Goal: Information Seeking & Learning: Learn about a topic

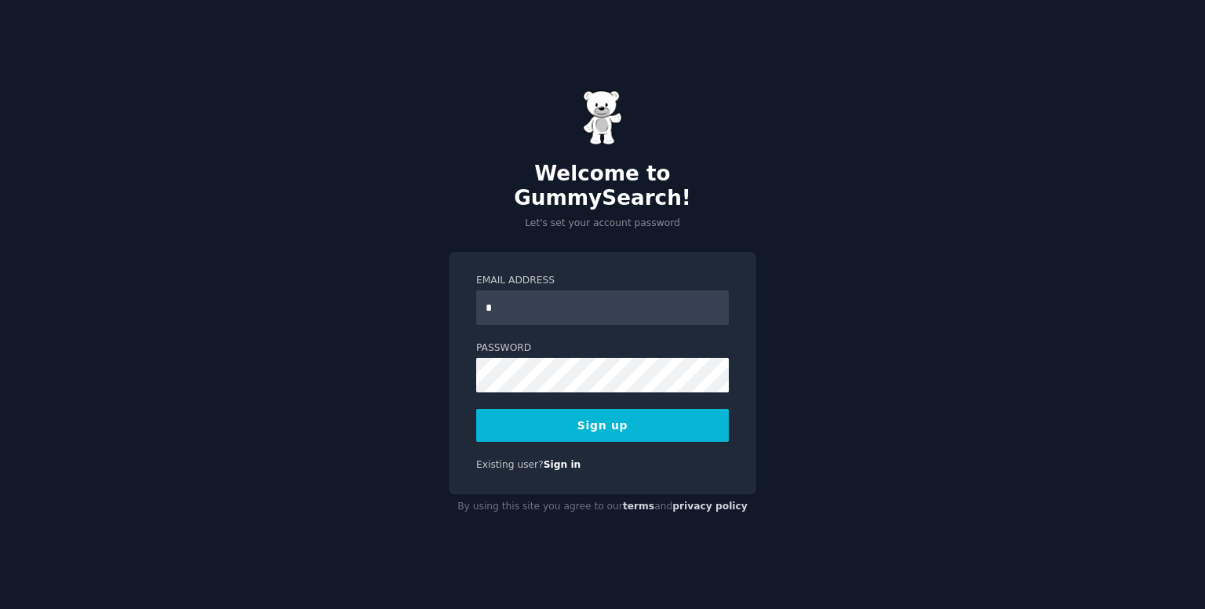
type input "**********"
click at [621, 410] on button "Sign up" at bounding box center [602, 425] width 253 height 33
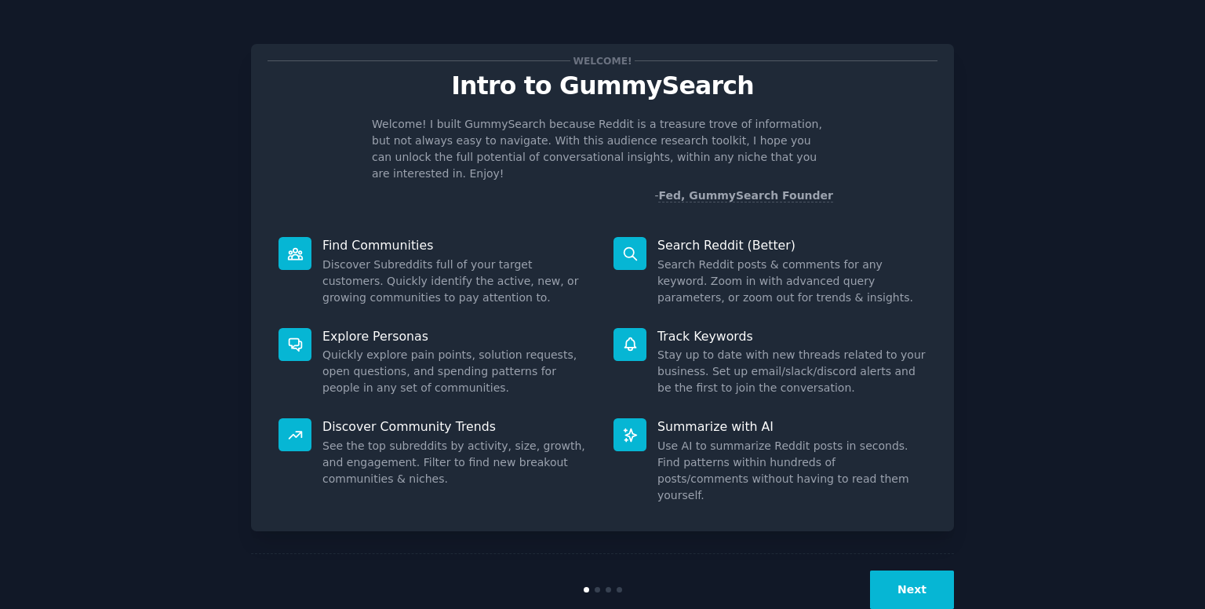
scroll to position [5, 0]
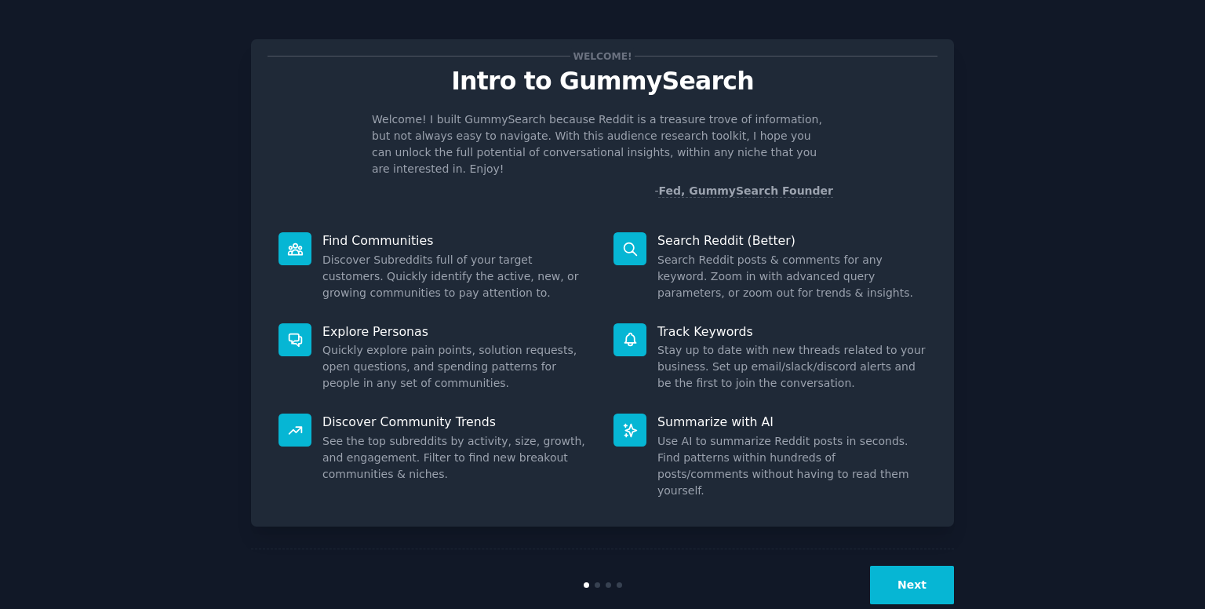
click at [916, 566] on button "Next" at bounding box center [912, 585] width 84 height 38
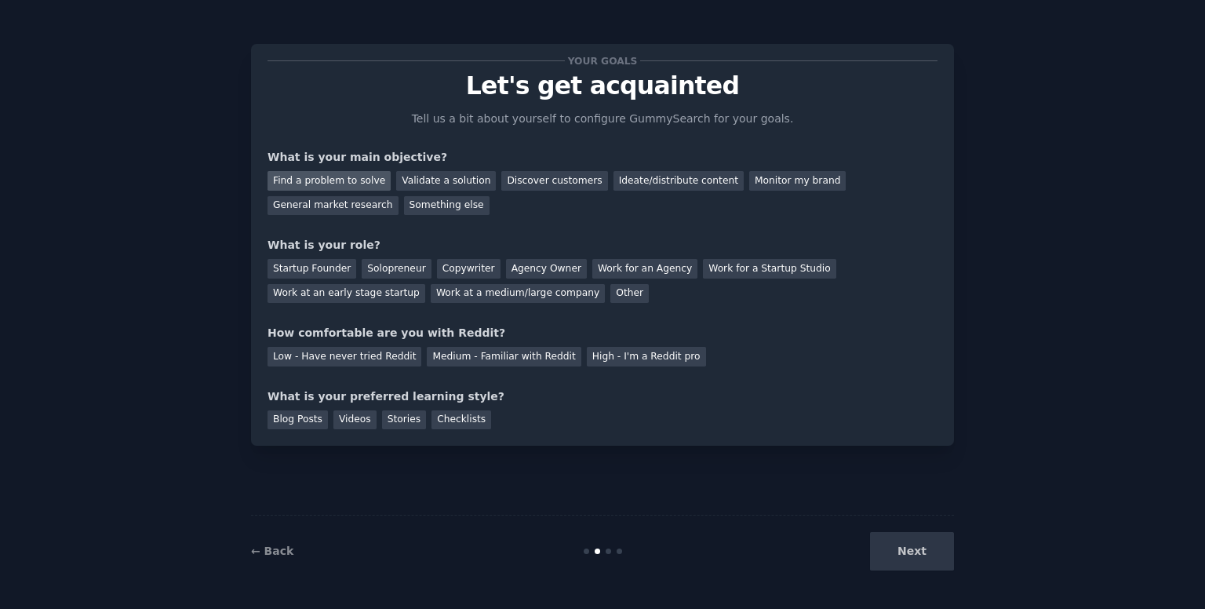
click at [364, 184] on div "Find a problem to solve" at bounding box center [329, 181] width 123 height 20
click at [411, 180] on div "Validate a solution" at bounding box center [446, 181] width 100 height 20
click at [557, 177] on div "Discover customers" at bounding box center [554, 181] width 106 height 20
click at [399, 196] on div "General market research" at bounding box center [333, 206] width 131 height 20
click at [357, 177] on div "Find a problem to solve" at bounding box center [329, 181] width 123 height 20
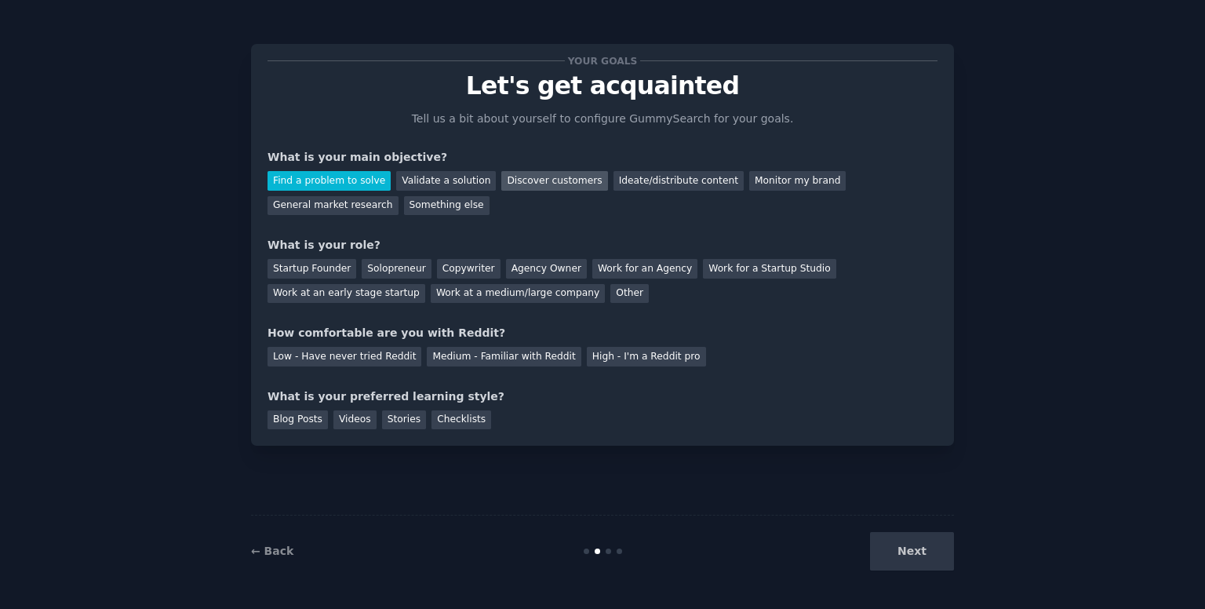
click at [555, 181] on div "Discover customers" at bounding box center [554, 181] width 106 height 20
click at [383, 269] on div "Solopreneur" at bounding box center [396, 269] width 69 height 20
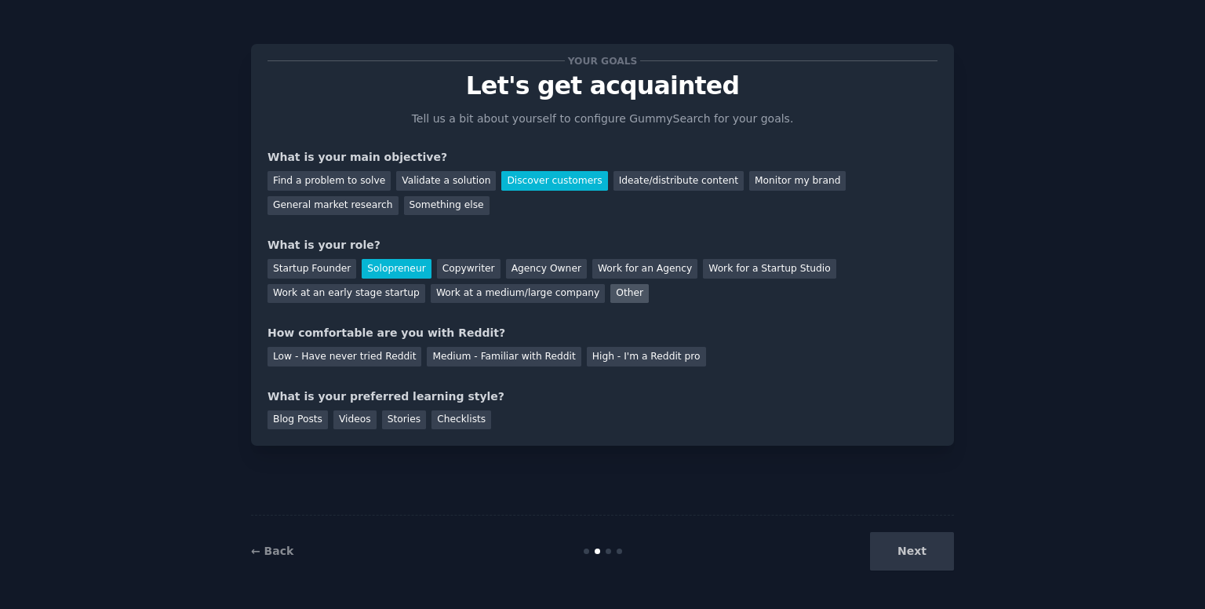
click at [610, 291] on div "Other" at bounding box center [629, 294] width 38 height 20
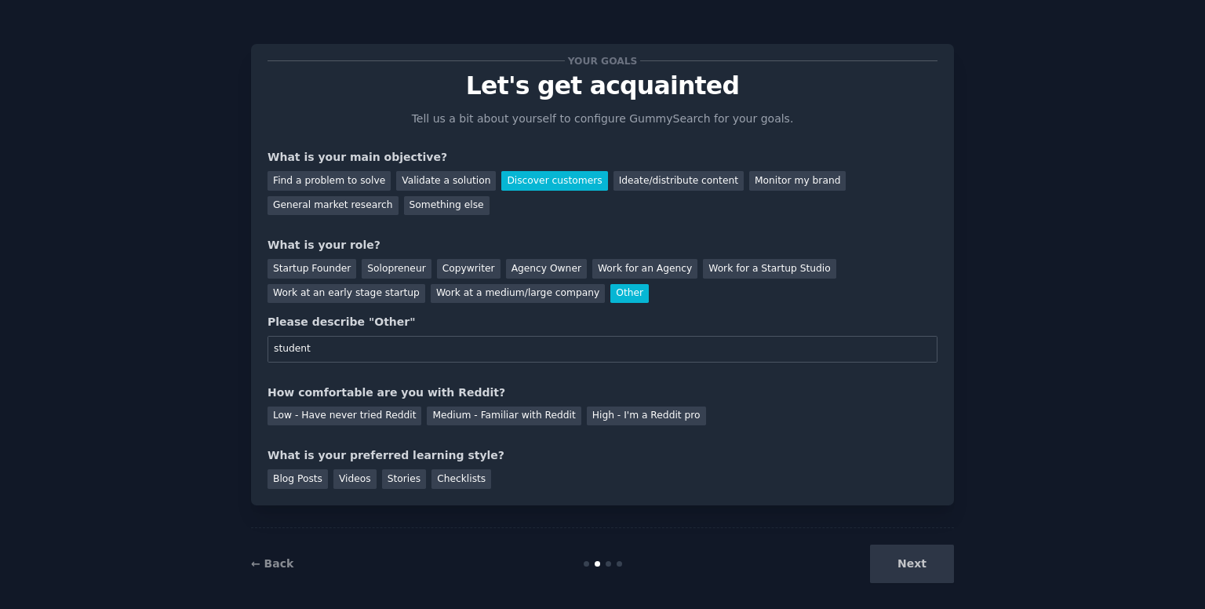
scroll to position [11, 0]
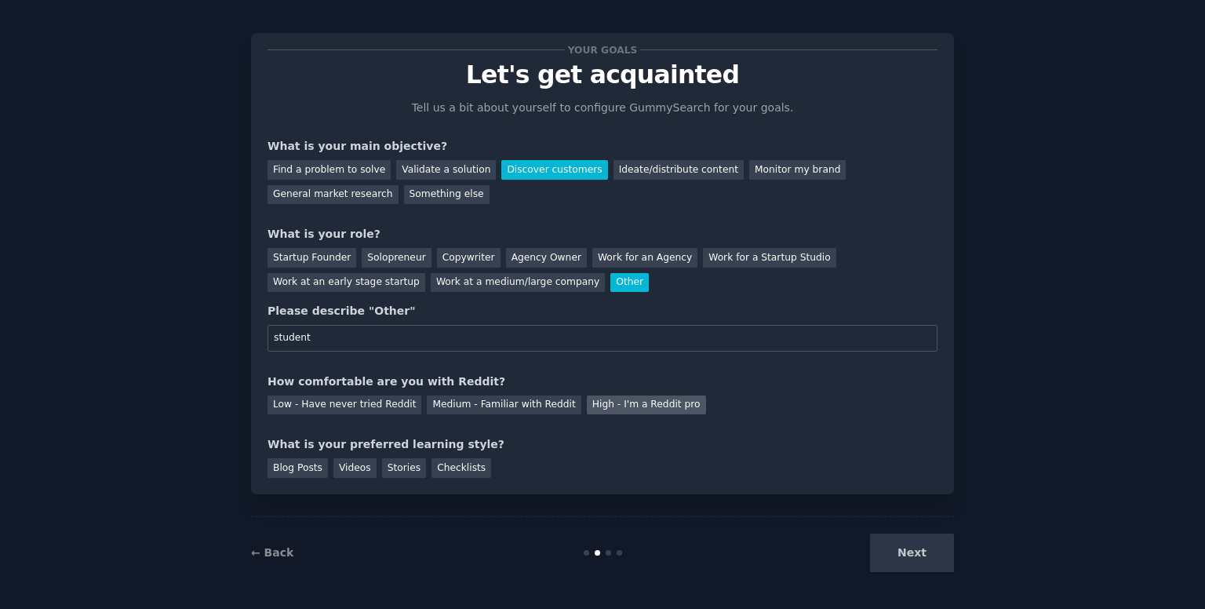
type input "student"
click at [587, 408] on div "High - I'm a Reddit pro" at bounding box center [646, 405] width 119 height 20
click at [402, 468] on div "Stories" at bounding box center [404, 468] width 44 height 20
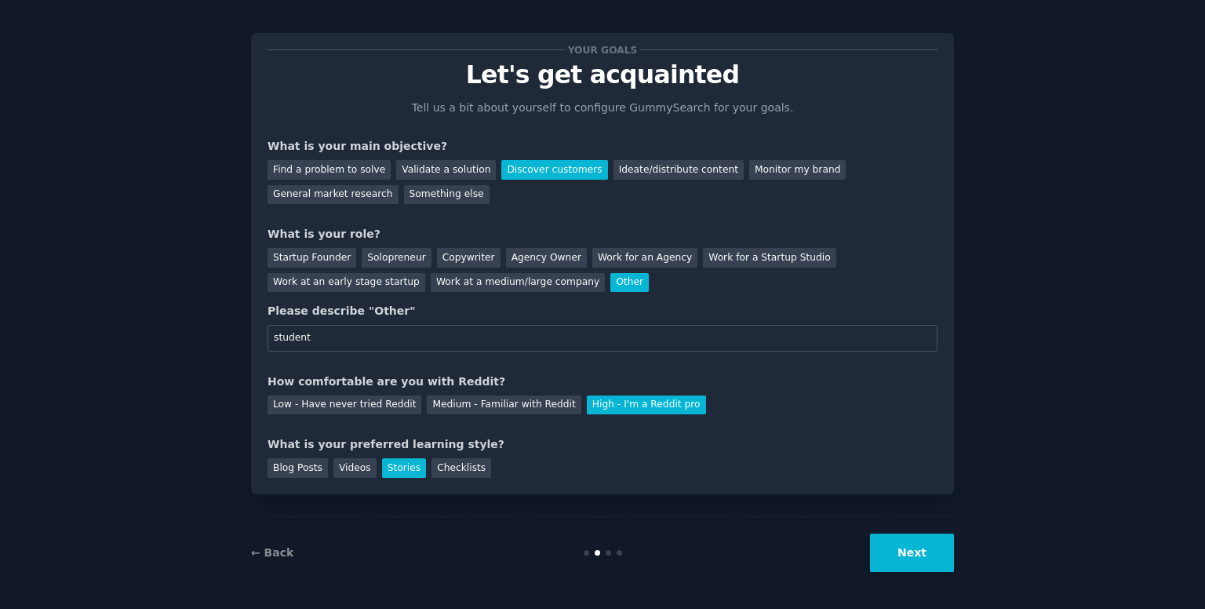
click at [948, 562] on button "Next" at bounding box center [912, 553] width 84 height 38
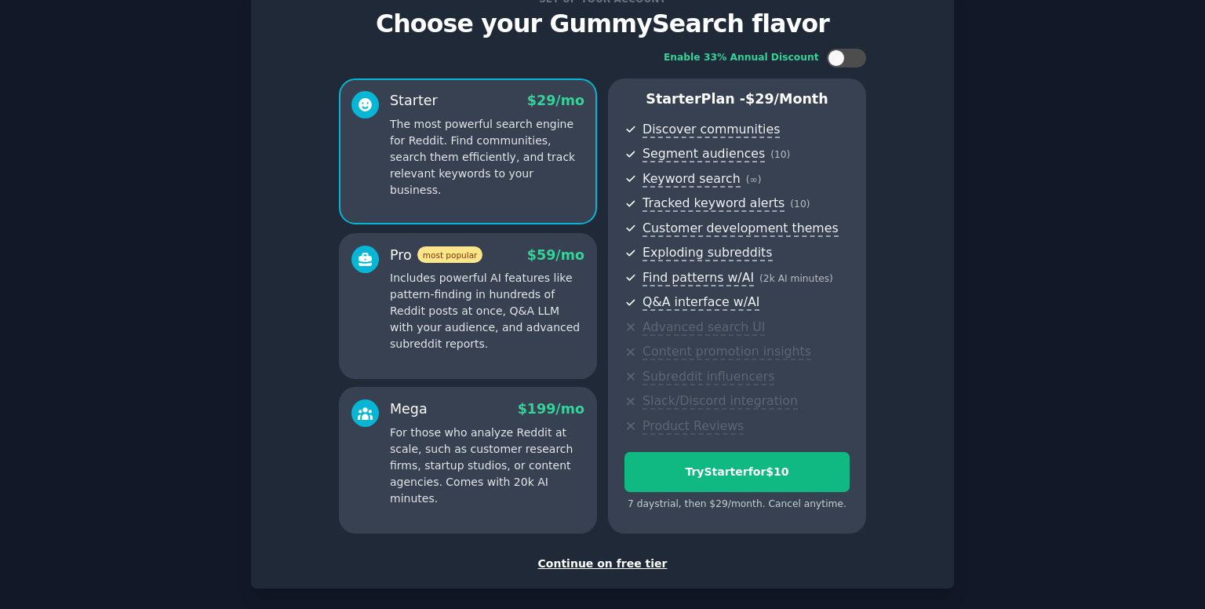
scroll to position [61, 0]
click at [591, 561] on div "Continue on free tier" at bounding box center [603, 564] width 670 height 16
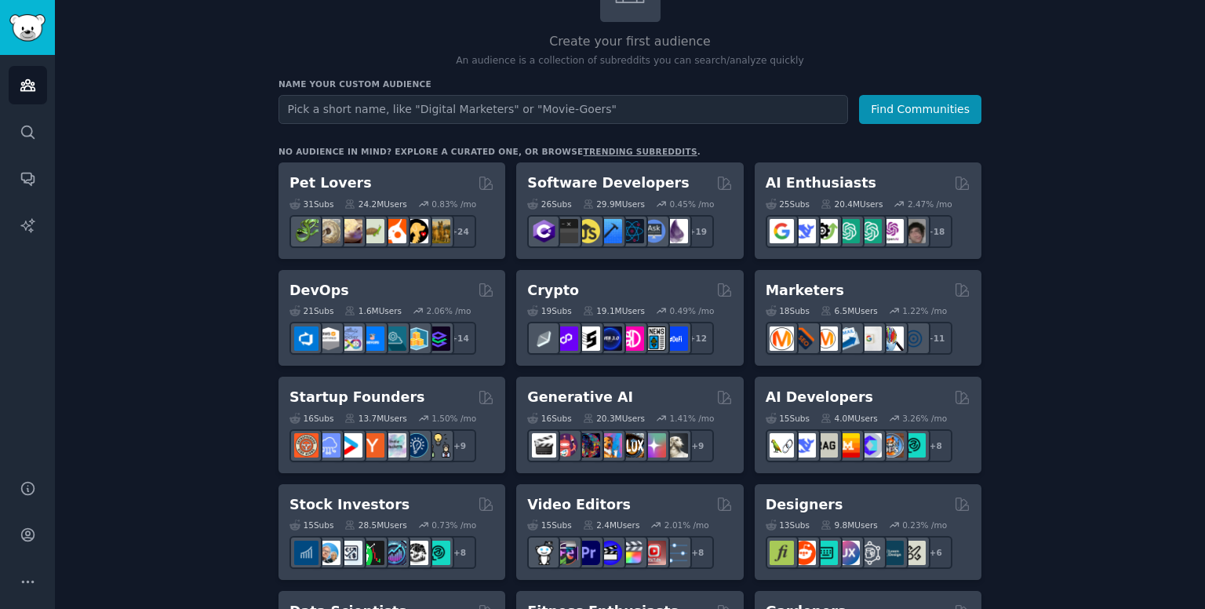
scroll to position [138, 0]
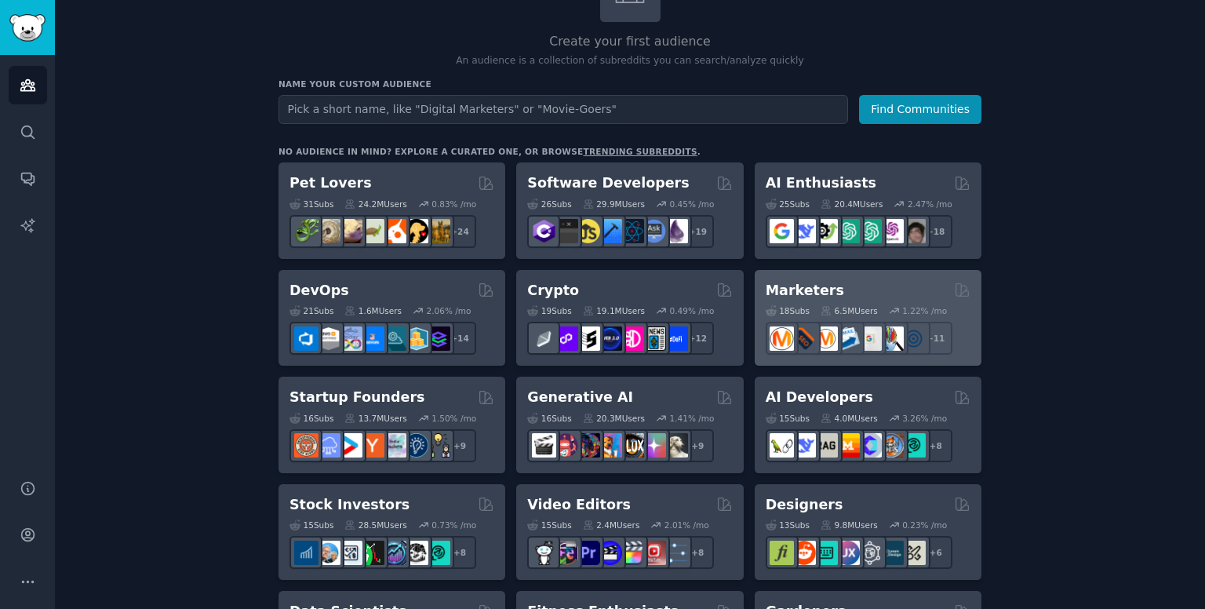
click at [819, 285] on h2 "Marketers" at bounding box center [805, 291] width 78 height 20
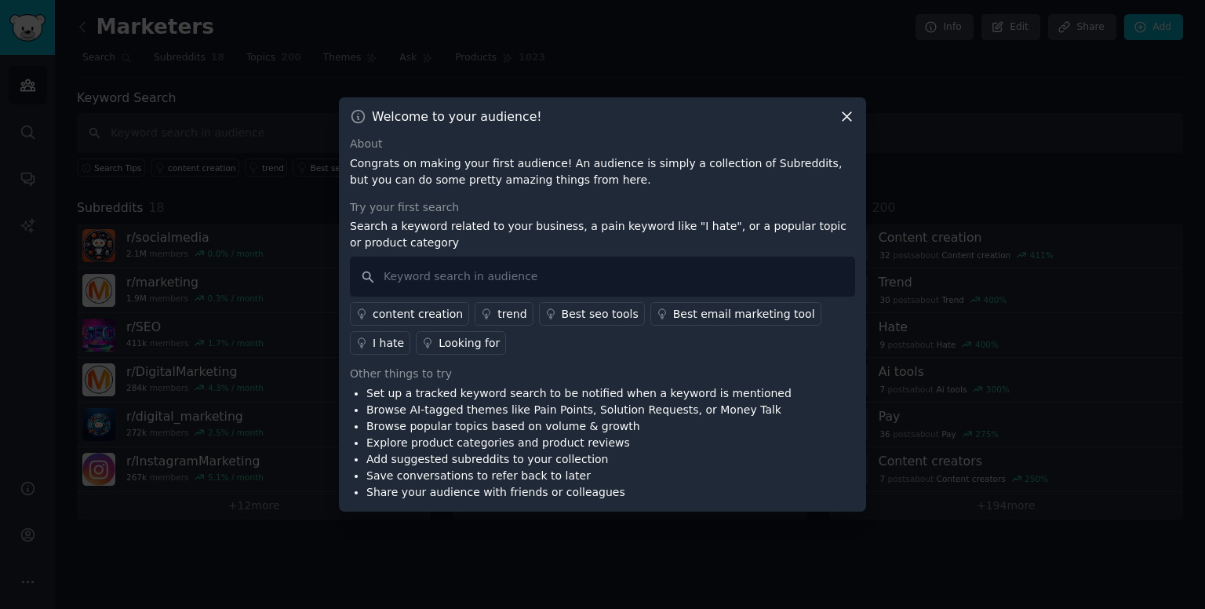
click at [663, 377] on div "Other things to try" at bounding box center [602, 374] width 505 height 16
click at [847, 123] on icon at bounding box center [847, 116] width 16 height 16
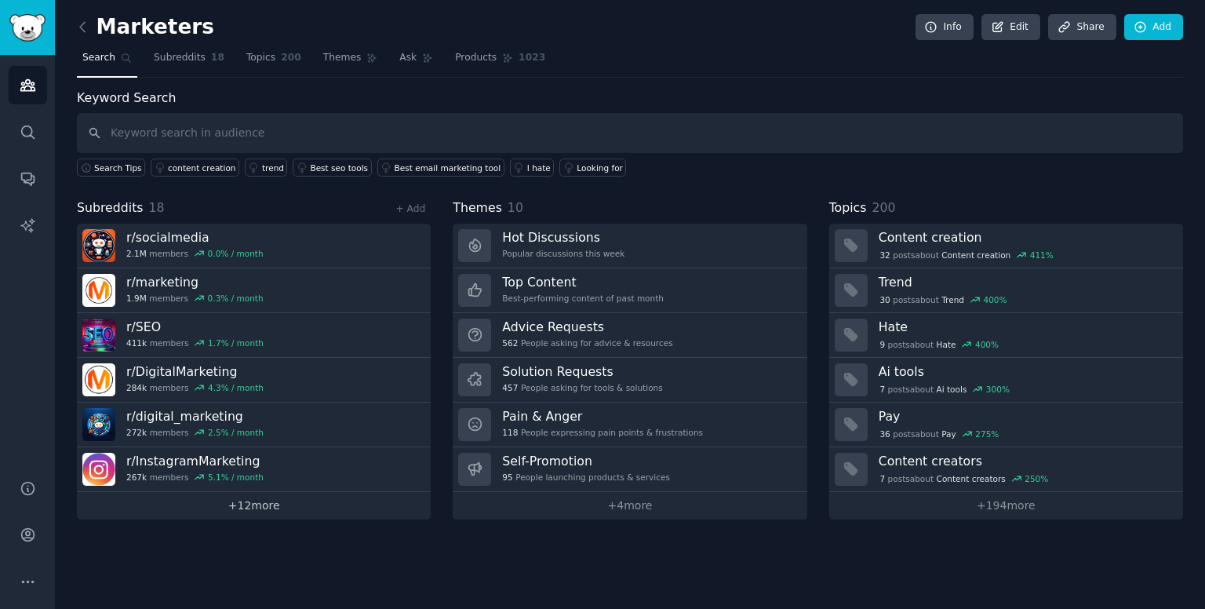
click at [230, 502] on link "+ 12 more" at bounding box center [254, 505] width 354 height 27
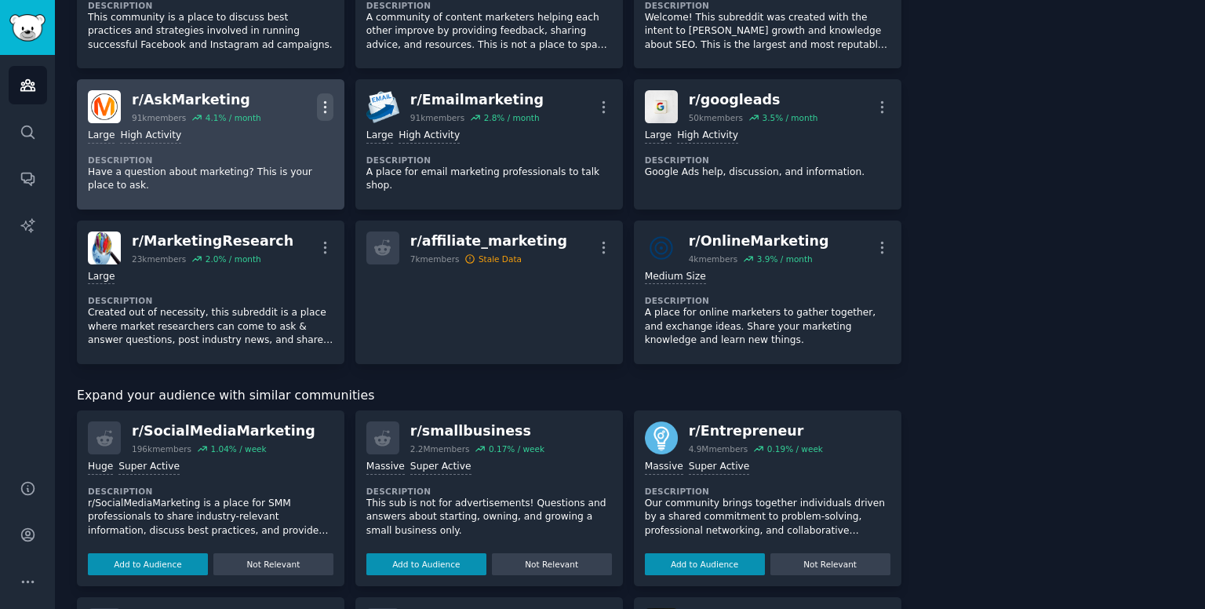
scroll to position [653, 0]
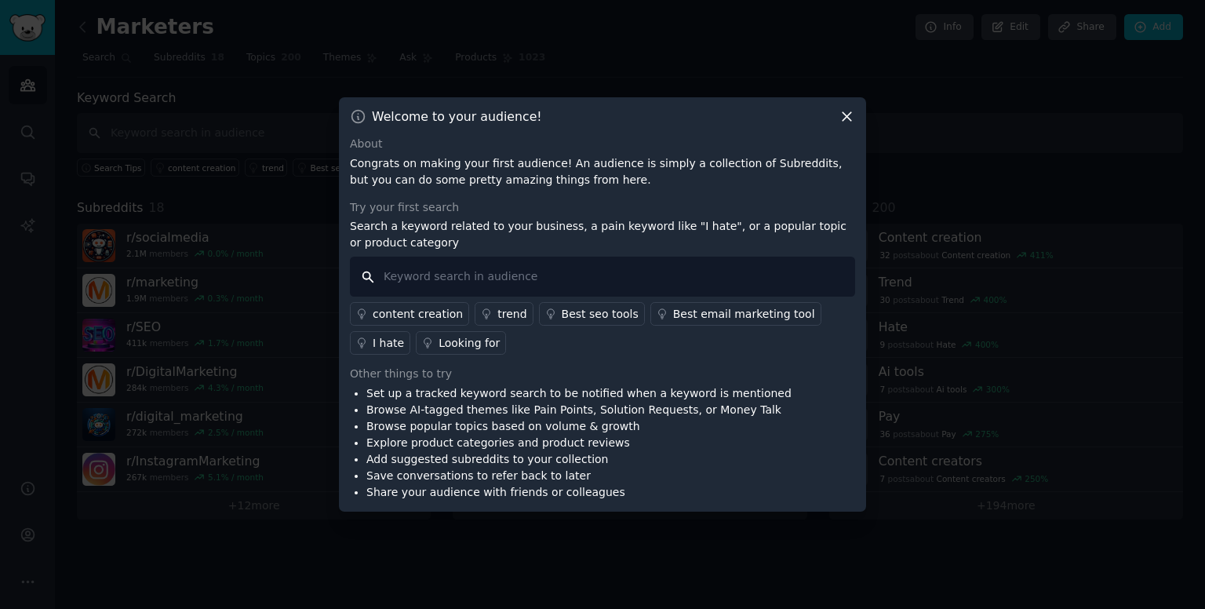
click at [606, 280] on input "text" at bounding box center [602, 277] width 505 height 40
type input "hate"
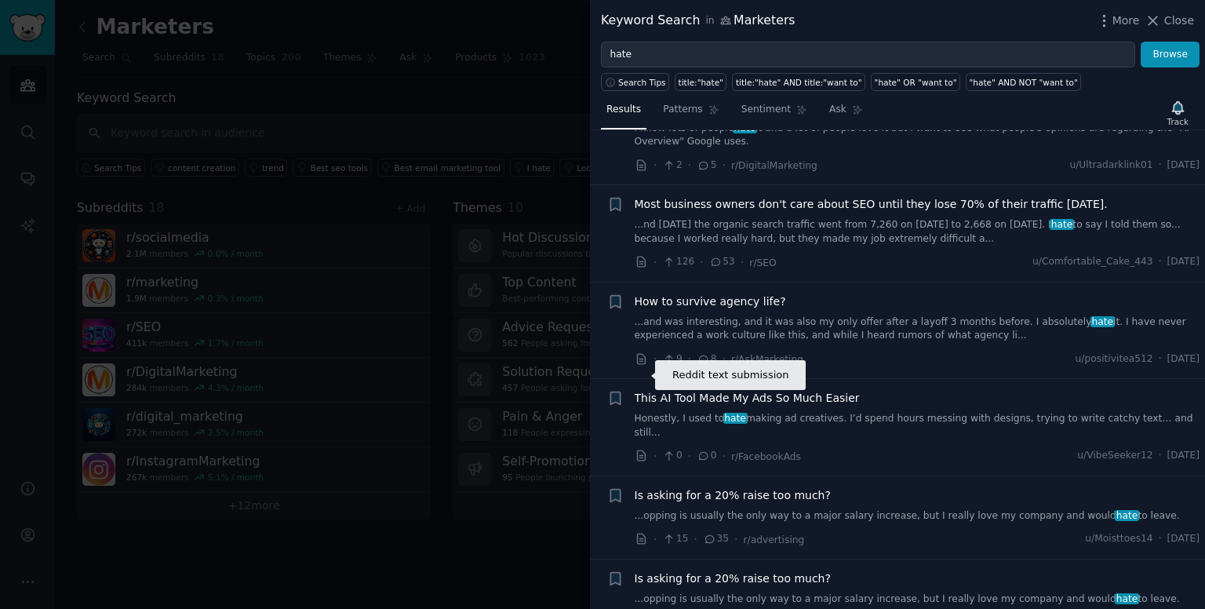
scroll to position [683, 0]
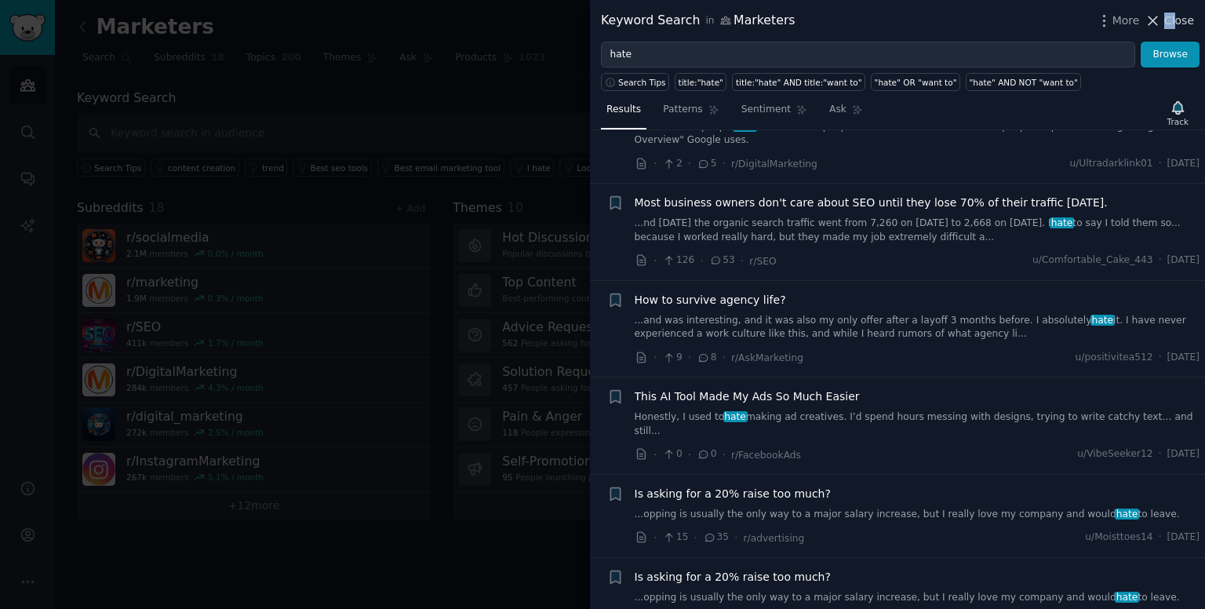
drag, startPoint x: 1171, startPoint y: 29, endPoint x: 1180, endPoint y: 19, distance: 13.9
click at [1180, 19] on div "More Close" at bounding box center [1145, 21] width 98 height 20
click at [1180, 19] on span "Close" at bounding box center [1179, 21] width 30 height 16
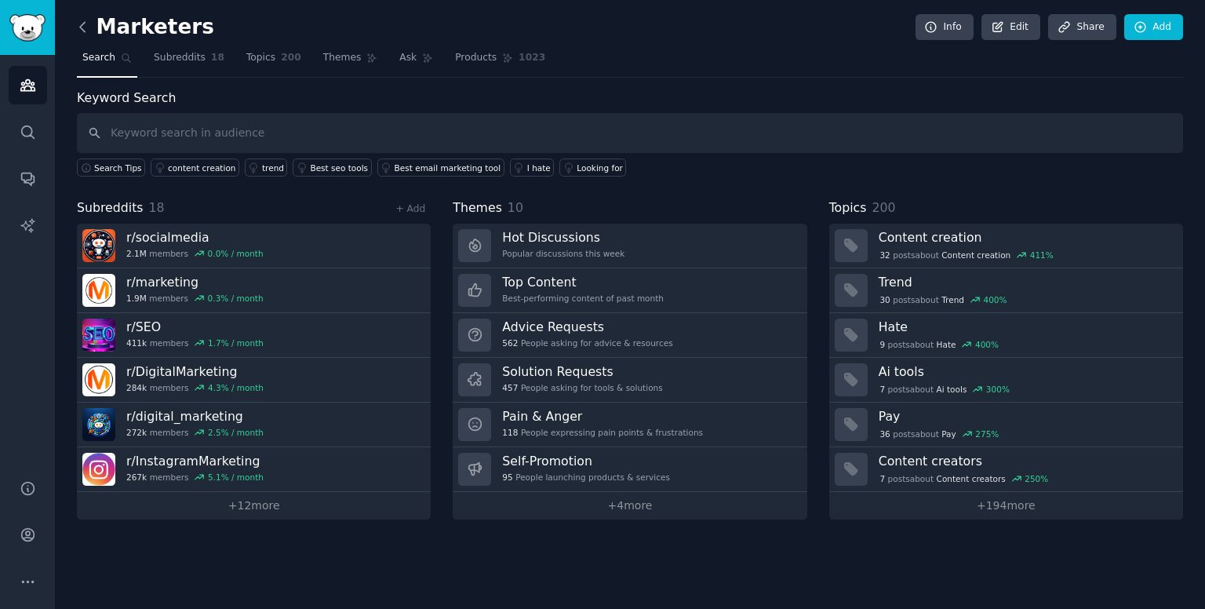
click at [82, 31] on icon at bounding box center [83, 27] width 16 height 16
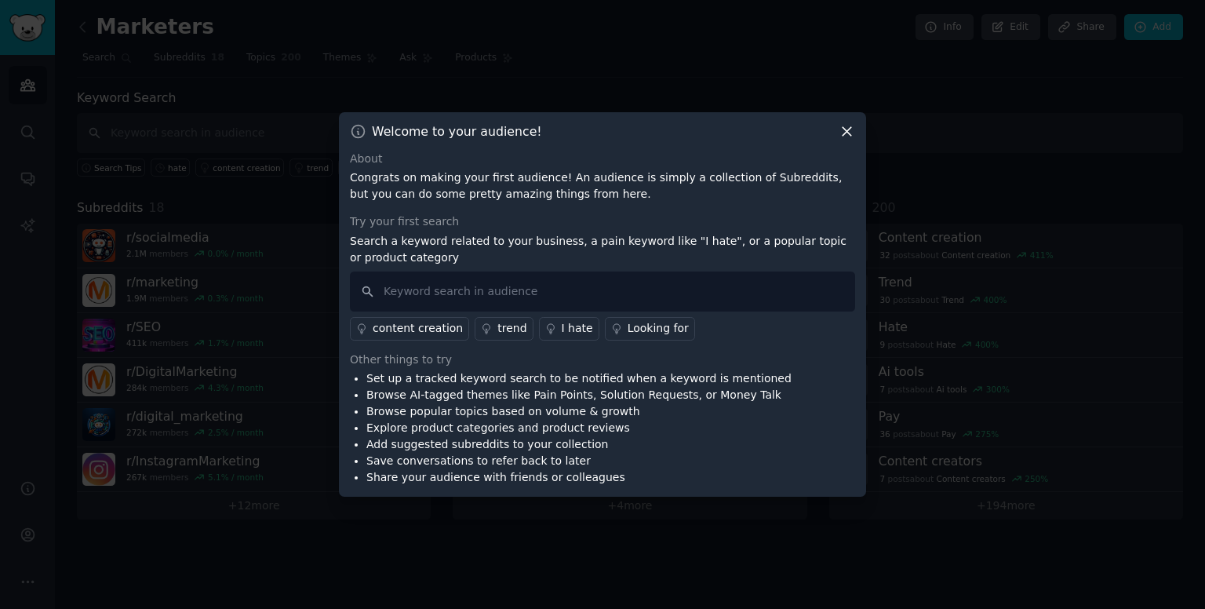
click at [167, 92] on div at bounding box center [602, 304] width 1205 height 609
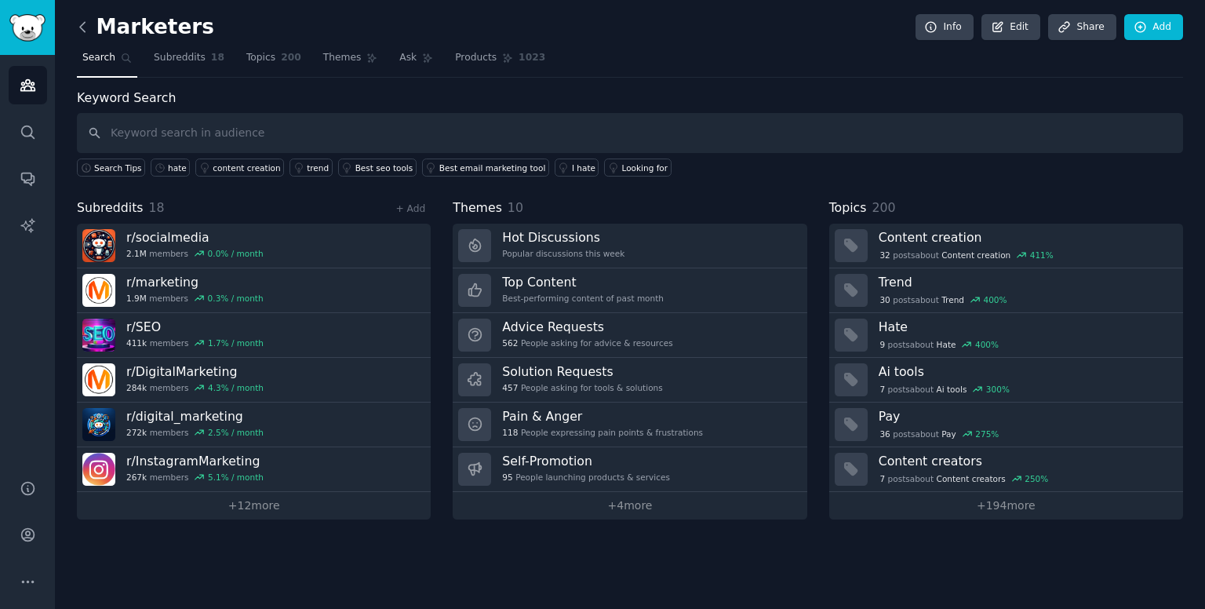
click at [76, 26] on div "Marketers Info Edit Share Add Search Subreddits 18 Topics 200 Themes Ask Produc…" at bounding box center [630, 304] width 1150 height 609
click at [76, 26] on icon at bounding box center [83, 27] width 16 height 16
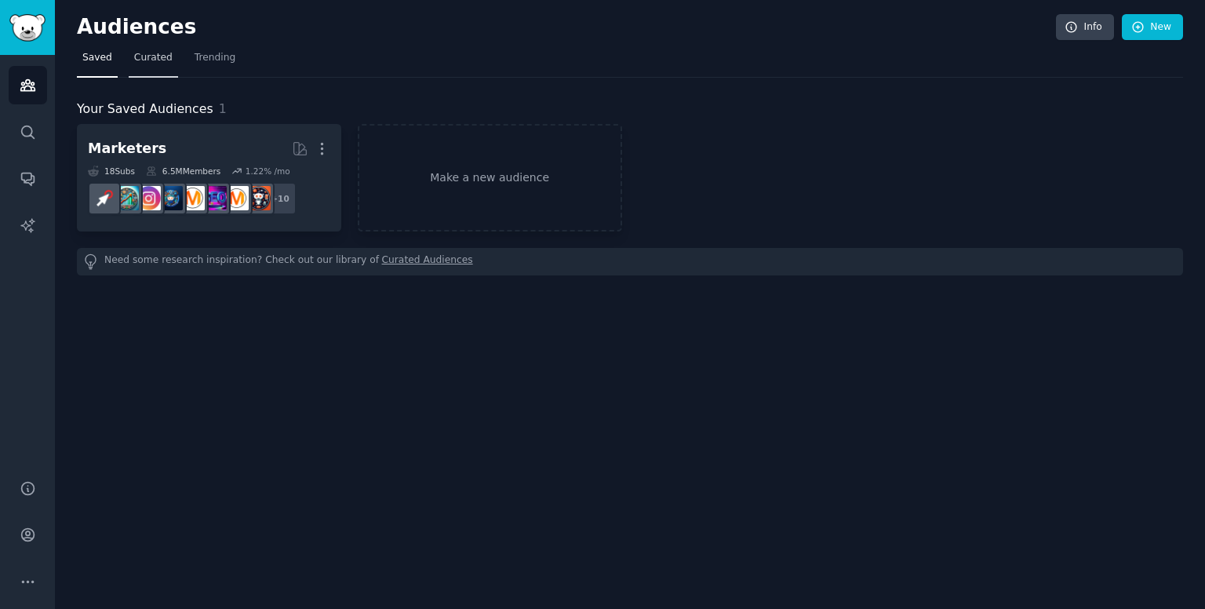
click at [129, 57] on link "Curated" at bounding box center [153, 62] width 49 height 32
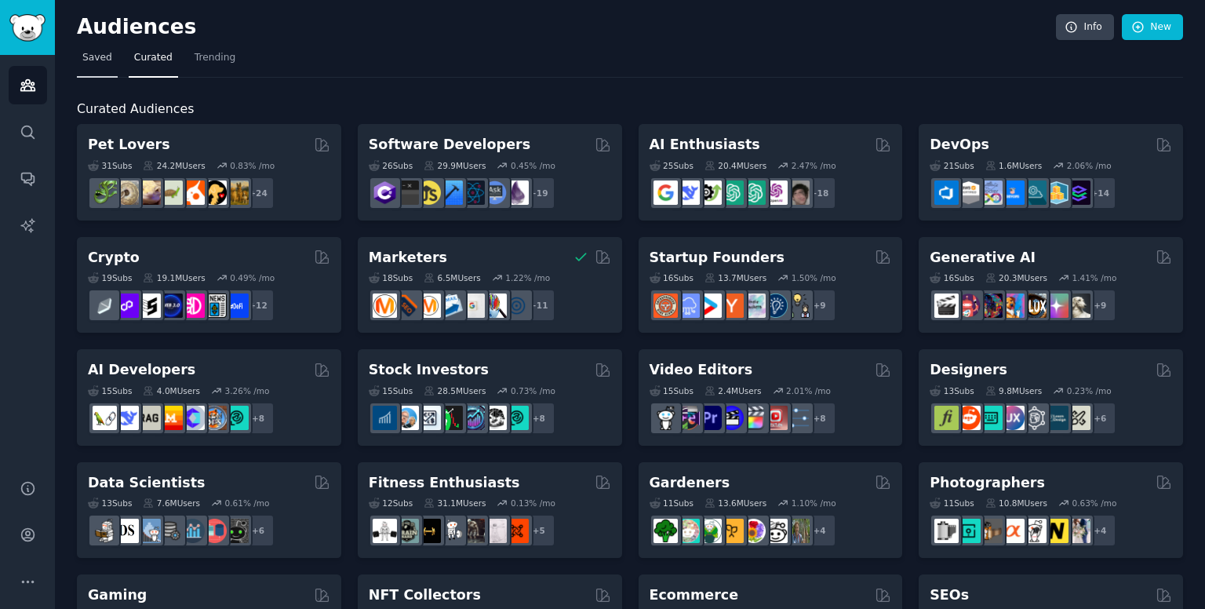
click at [107, 67] on link "Saved" at bounding box center [97, 62] width 41 height 32
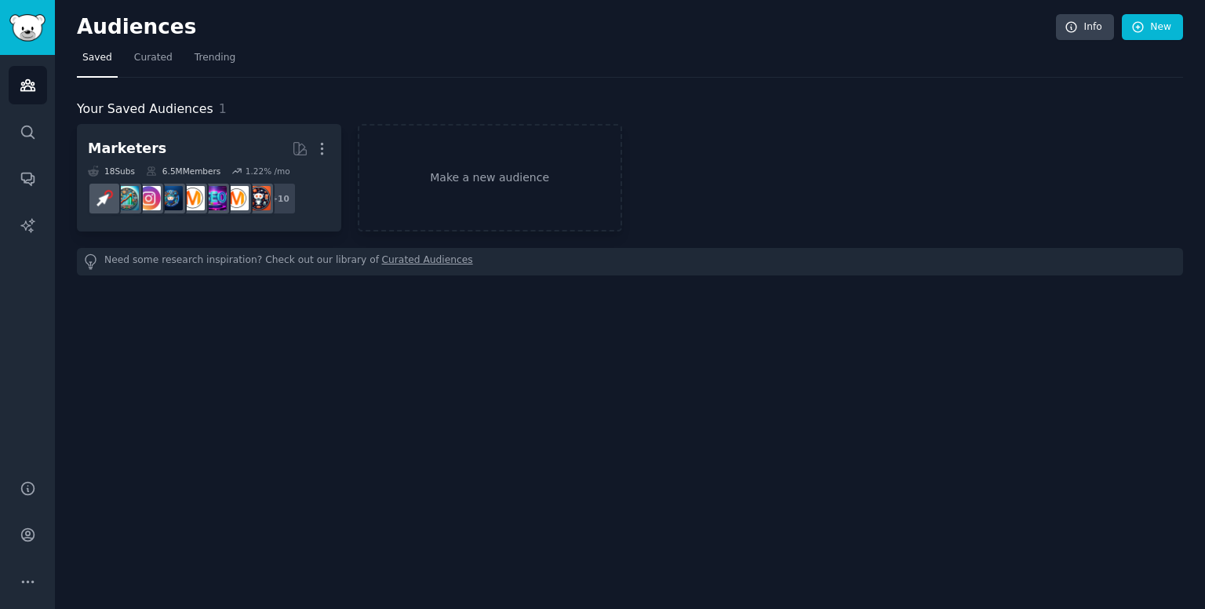
click at [6, 139] on div "Audiences Search Conversations AI Reports" at bounding box center [27, 258] width 55 height 406
click at [11, 137] on link "Search" at bounding box center [28, 132] width 38 height 38
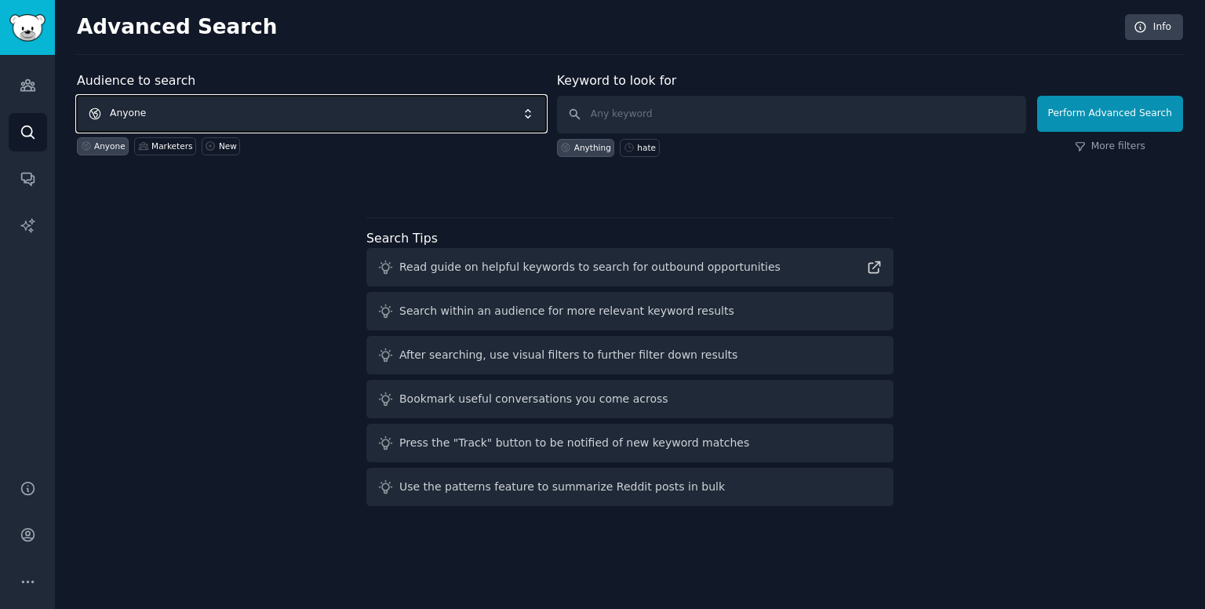
click at [333, 120] on span "Anyone" at bounding box center [311, 114] width 469 height 36
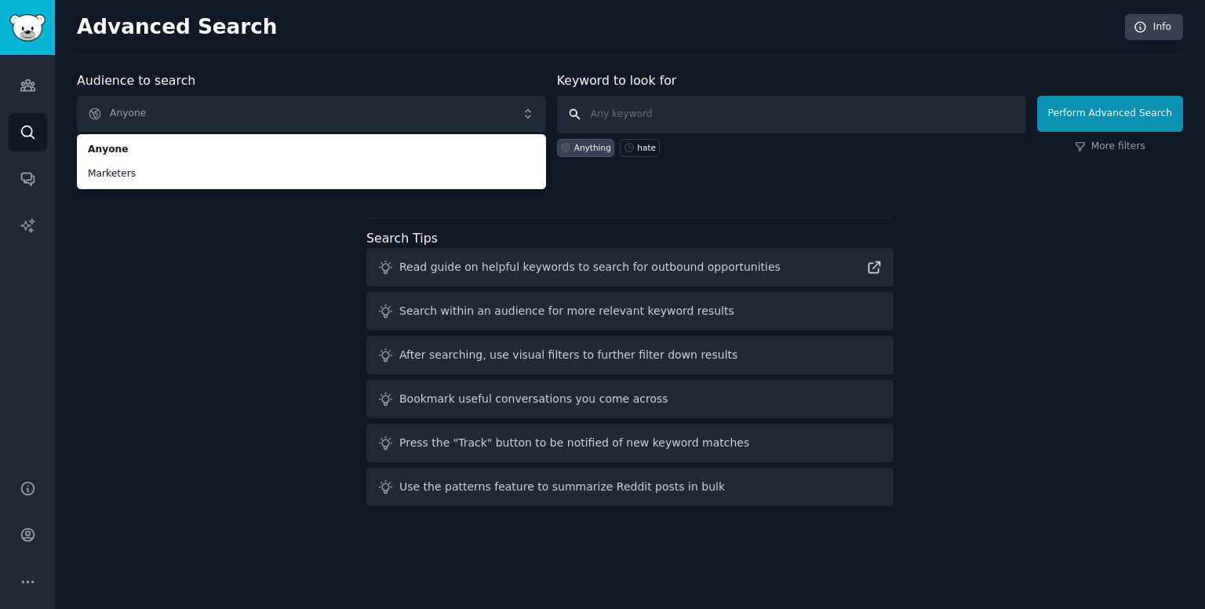
click at [647, 123] on input "text" at bounding box center [791, 115] width 469 height 38
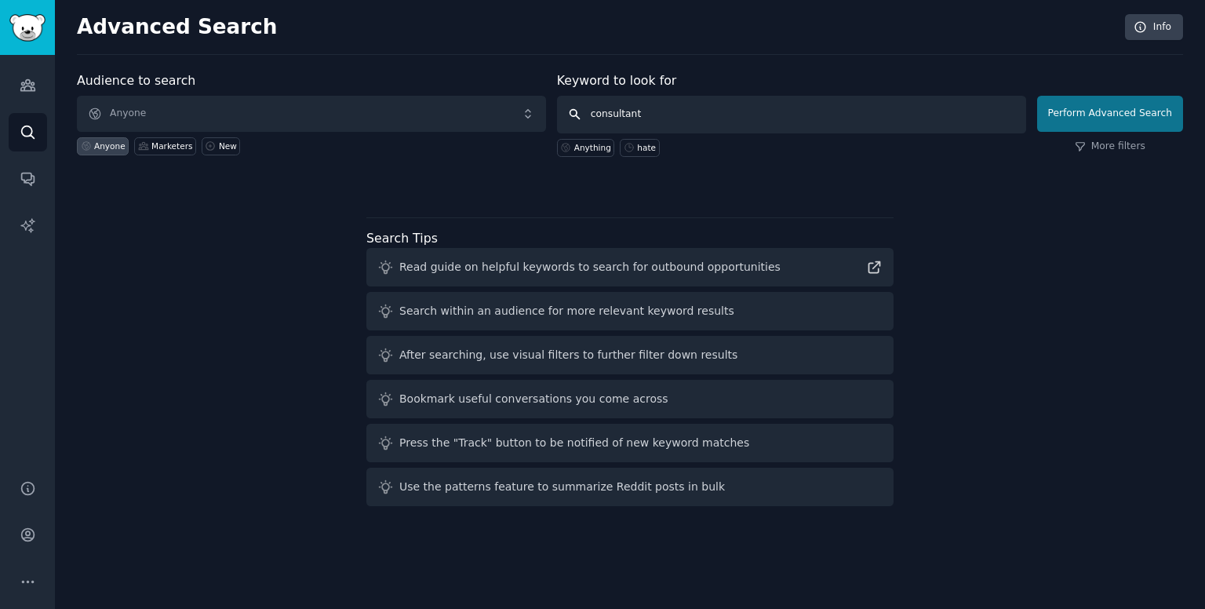
type input "consultant"
click at [1088, 117] on button "Perform Advanced Search" at bounding box center [1110, 114] width 146 height 36
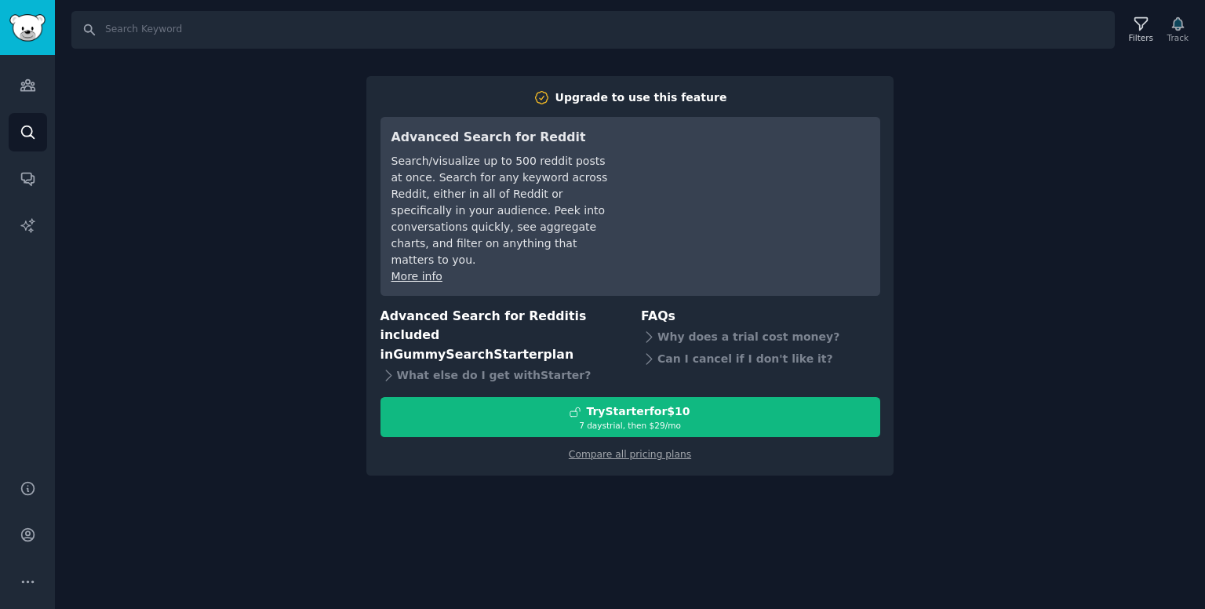
click at [191, 165] on div "Search Filters Track Upgrade to use this feature Advanced Search for Reddit Sea…" at bounding box center [630, 304] width 1150 height 609
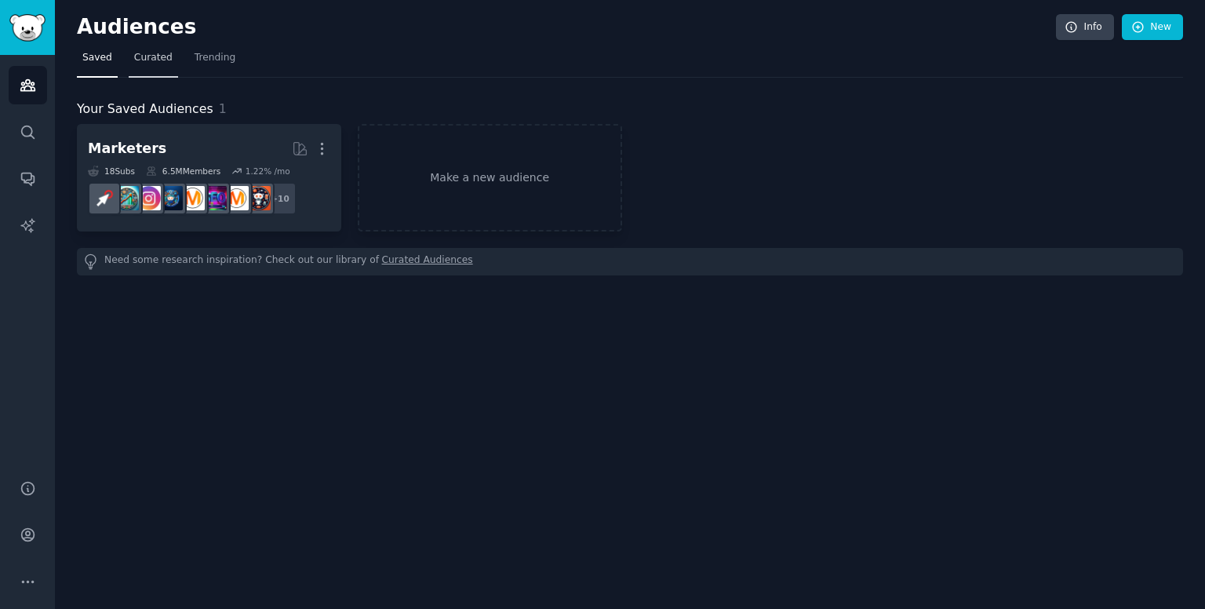
click at [140, 60] on span "Curated" at bounding box center [153, 58] width 38 height 14
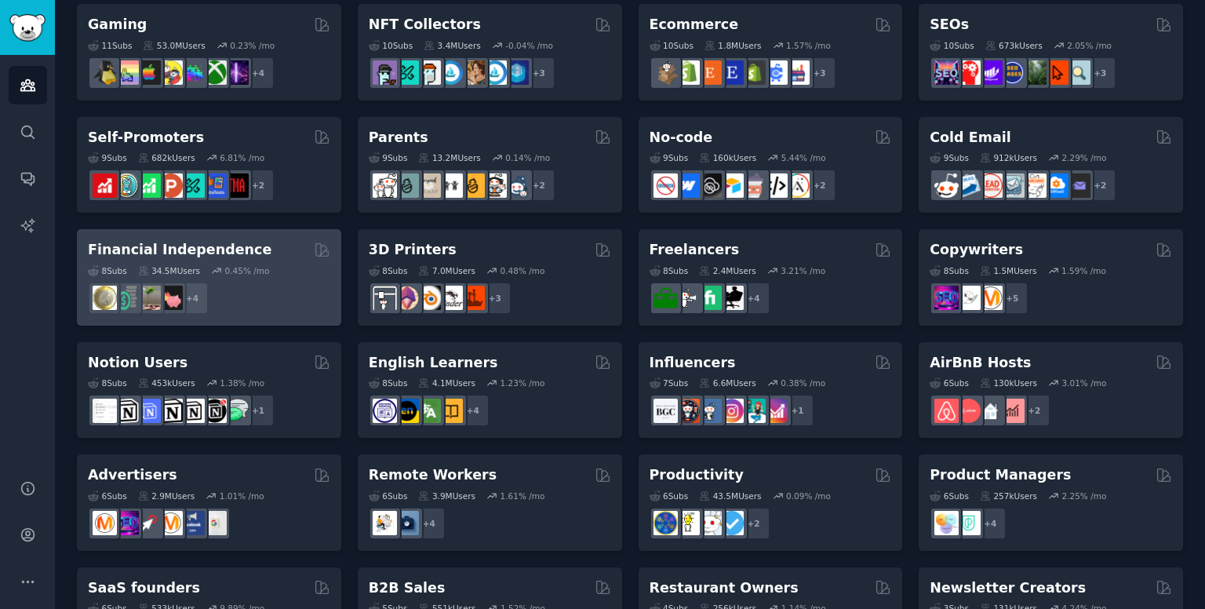
scroll to position [646, 0]
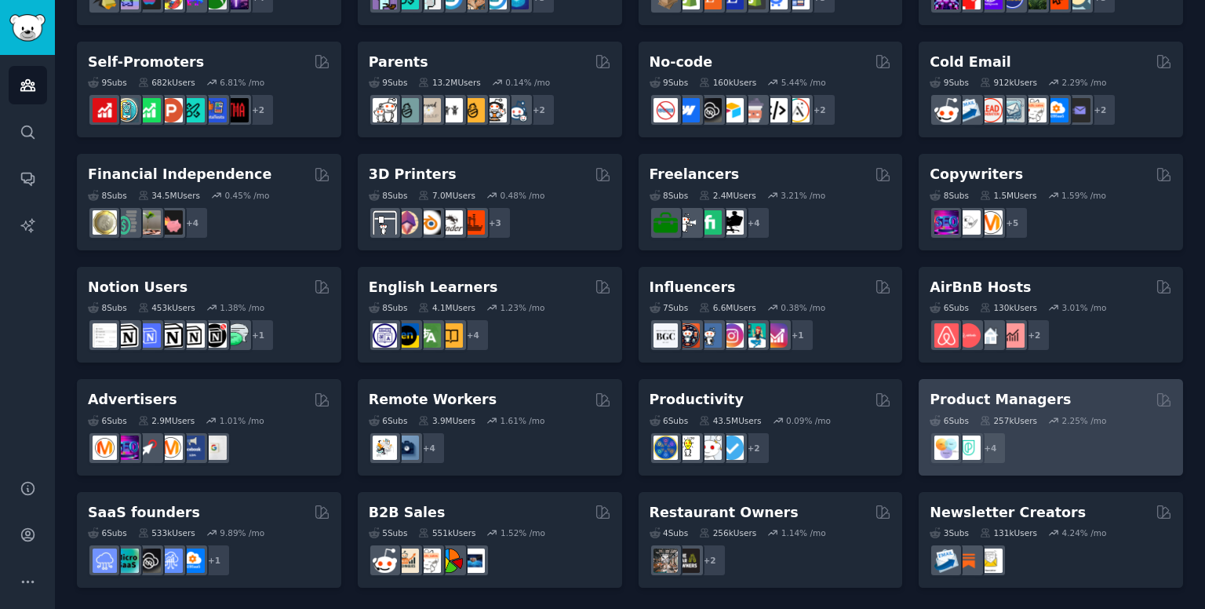
click at [960, 394] on h2 "Product Managers" at bounding box center [1000, 400] width 141 height 20
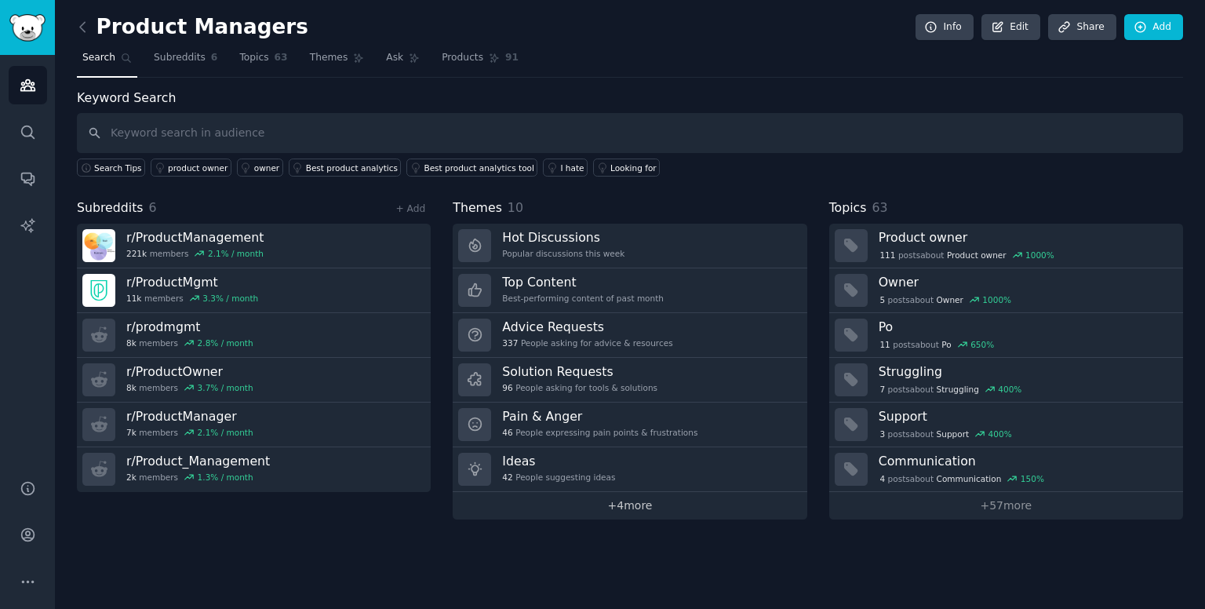
click at [615, 496] on link "+ 4 more" at bounding box center [630, 505] width 354 height 27
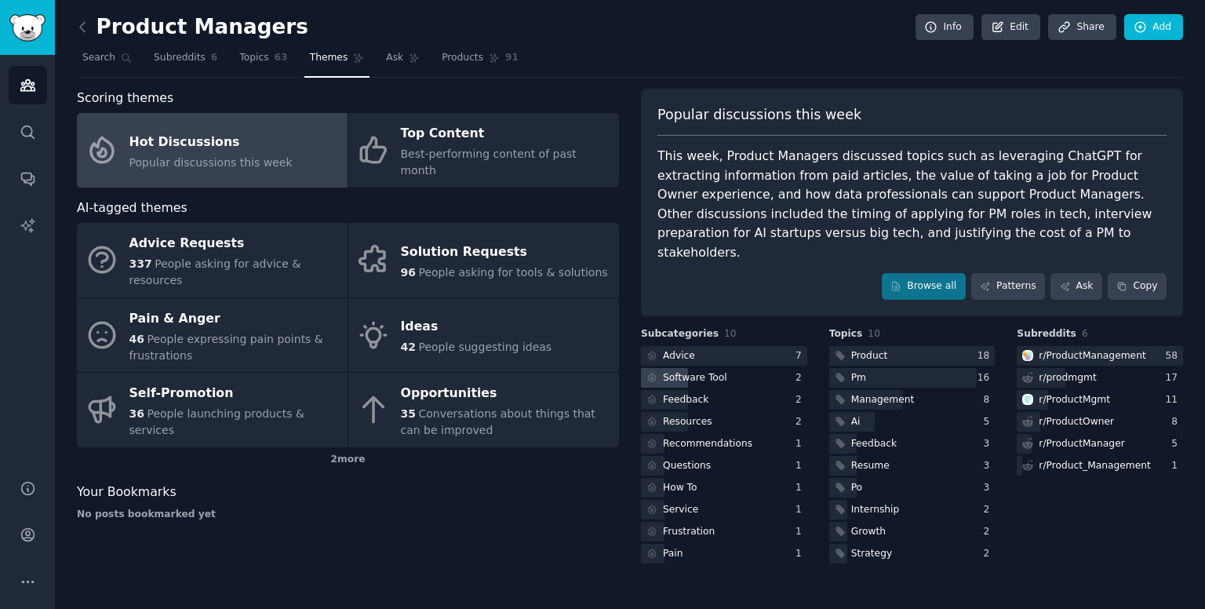
click at [684, 371] on div "Software Tool" at bounding box center [695, 378] width 64 height 14
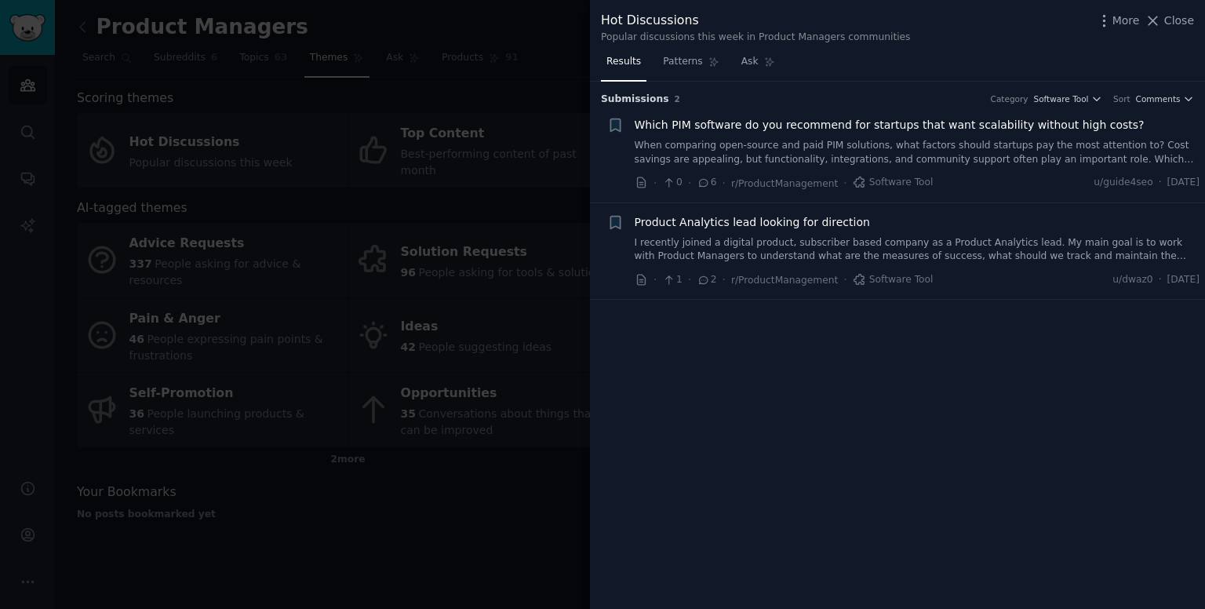
click at [512, 413] on div at bounding box center [602, 304] width 1205 height 609
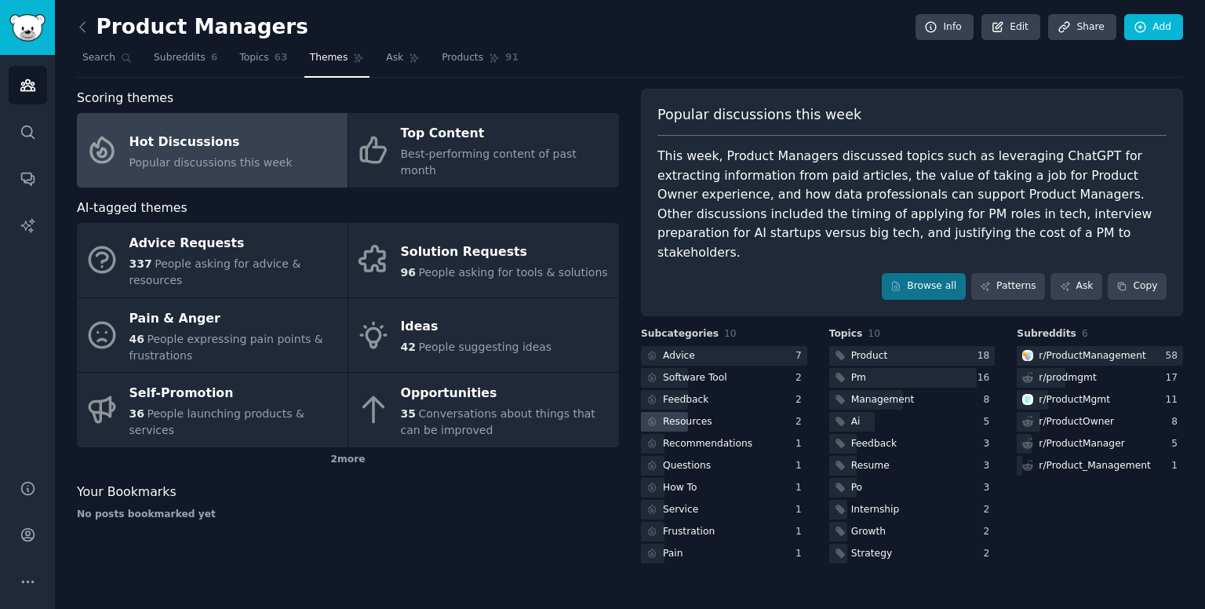
click at [663, 415] on div "Resources" at bounding box center [687, 422] width 49 height 14
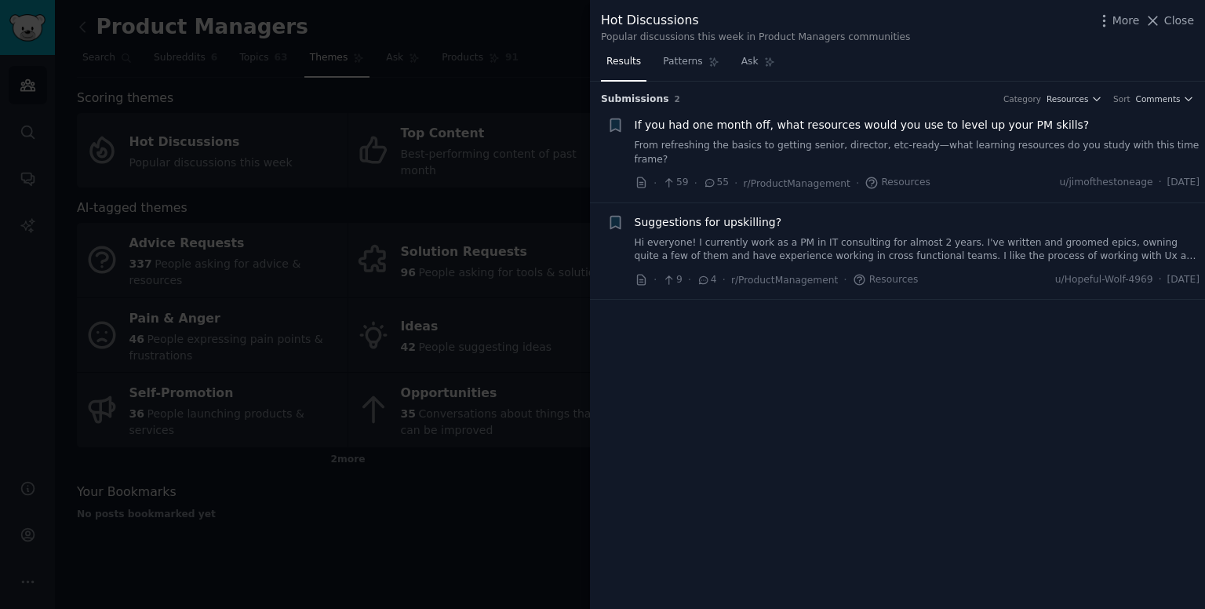
click at [760, 130] on span "If you had one month off, what resources would you use to level up your PM skil…" at bounding box center [862, 125] width 455 height 16
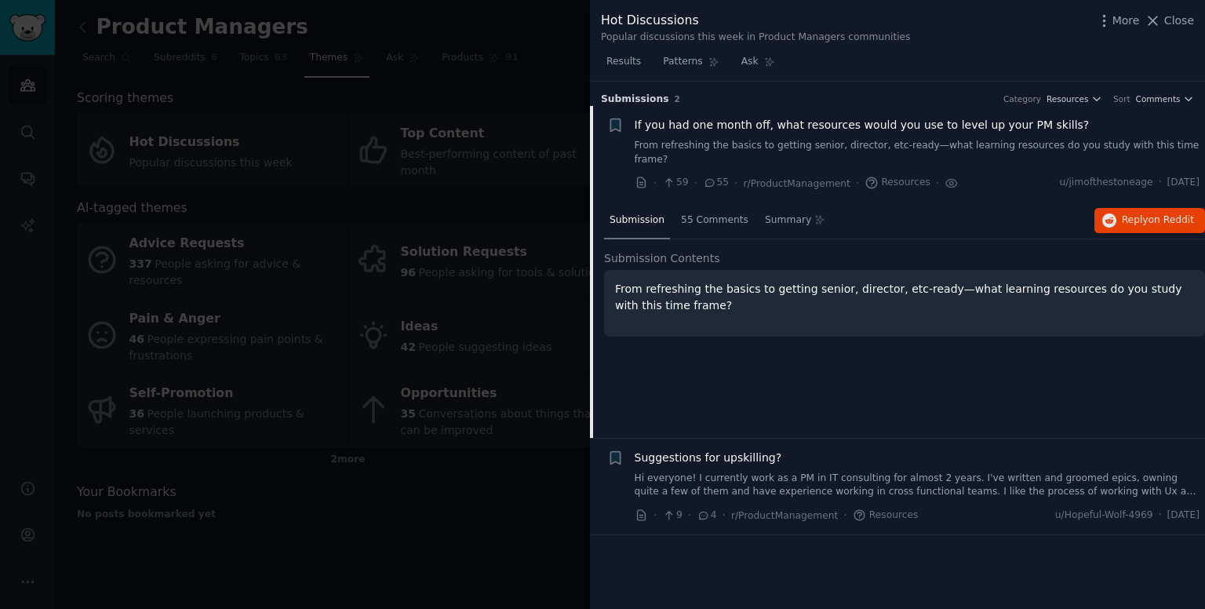
click at [741, 281] on p "From refreshing the basics to getting senior, director, etc-ready—what learning…" at bounding box center [904, 297] width 579 height 33
click at [702, 213] on span "55 Comments" at bounding box center [714, 220] width 67 height 14
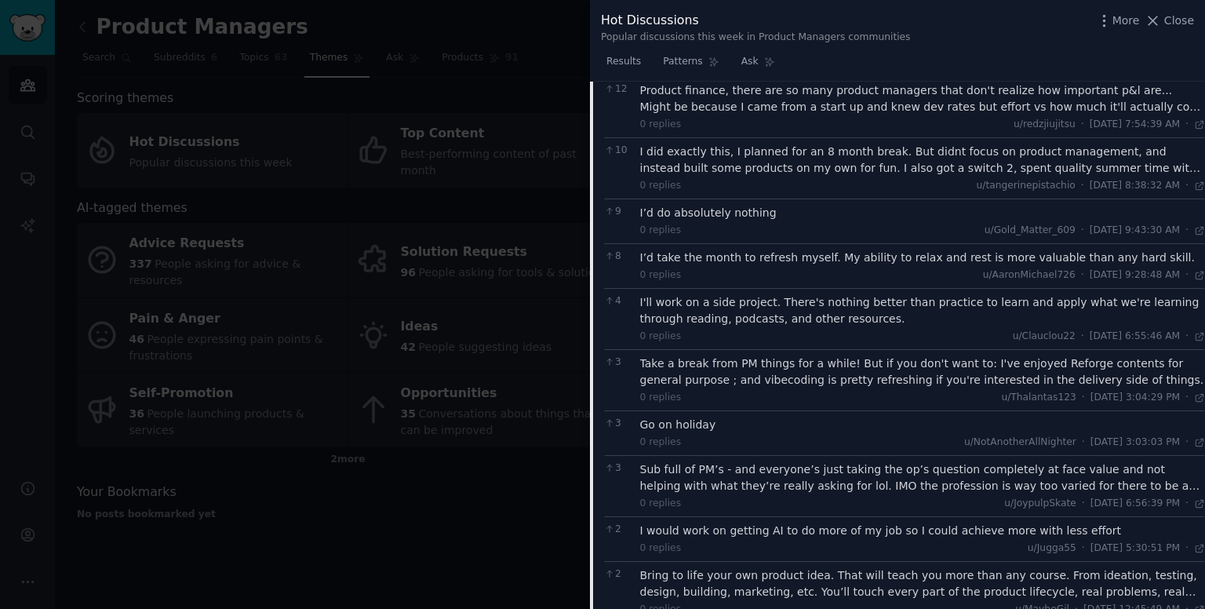
scroll to position [565, 0]
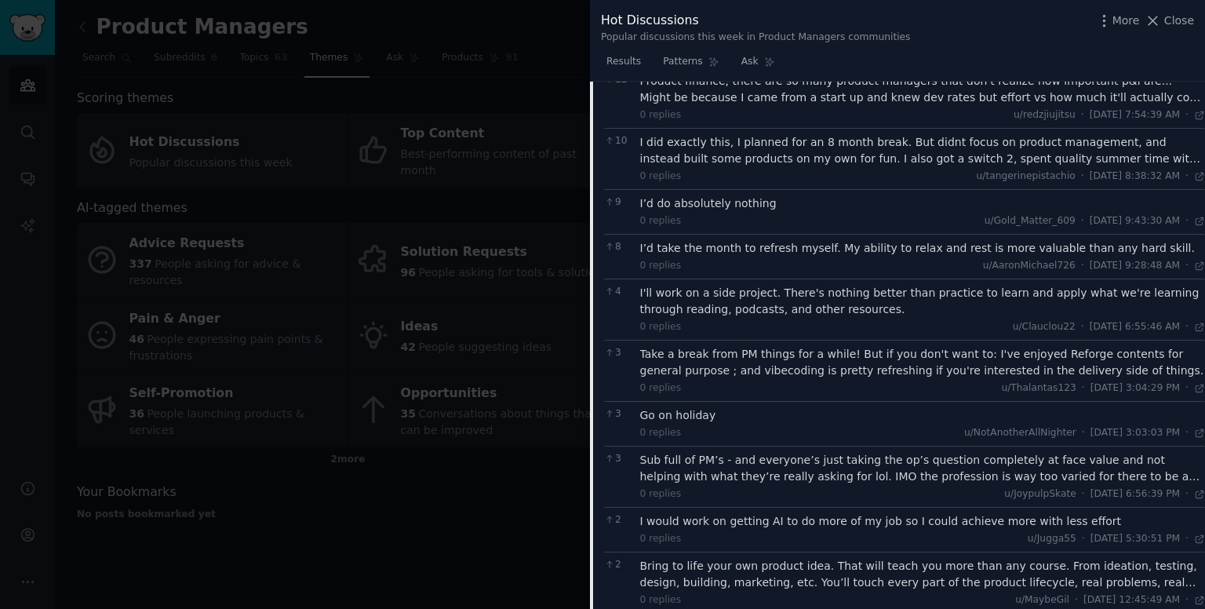
click at [512, 326] on div at bounding box center [602, 304] width 1205 height 609
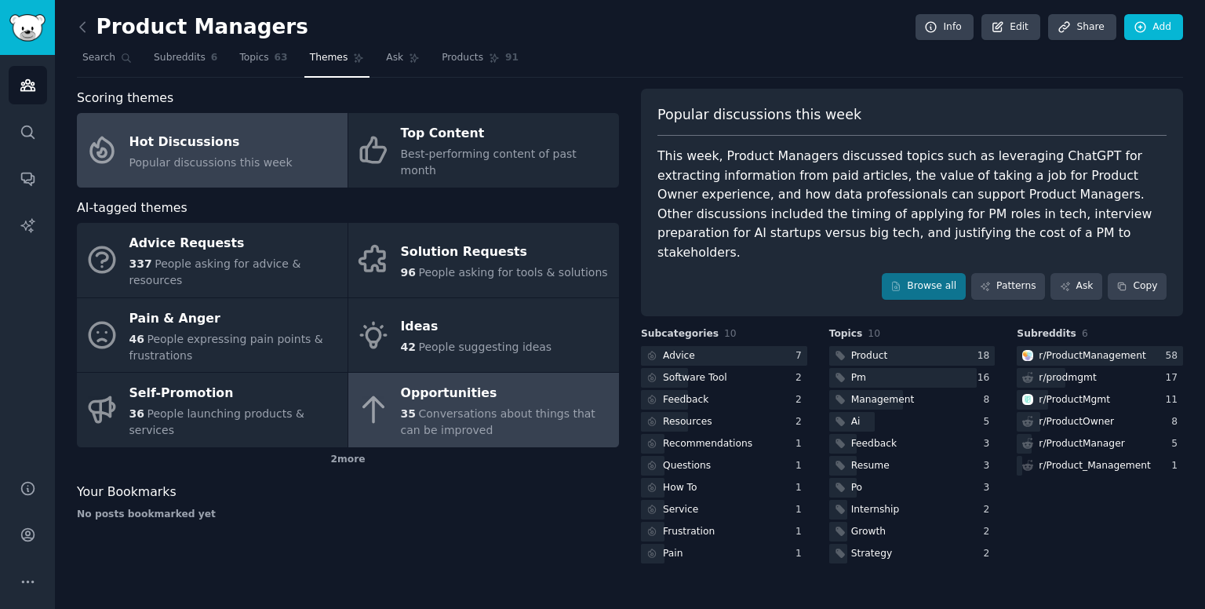
click at [424, 381] on div "Opportunities" at bounding box center [506, 393] width 210 height 25
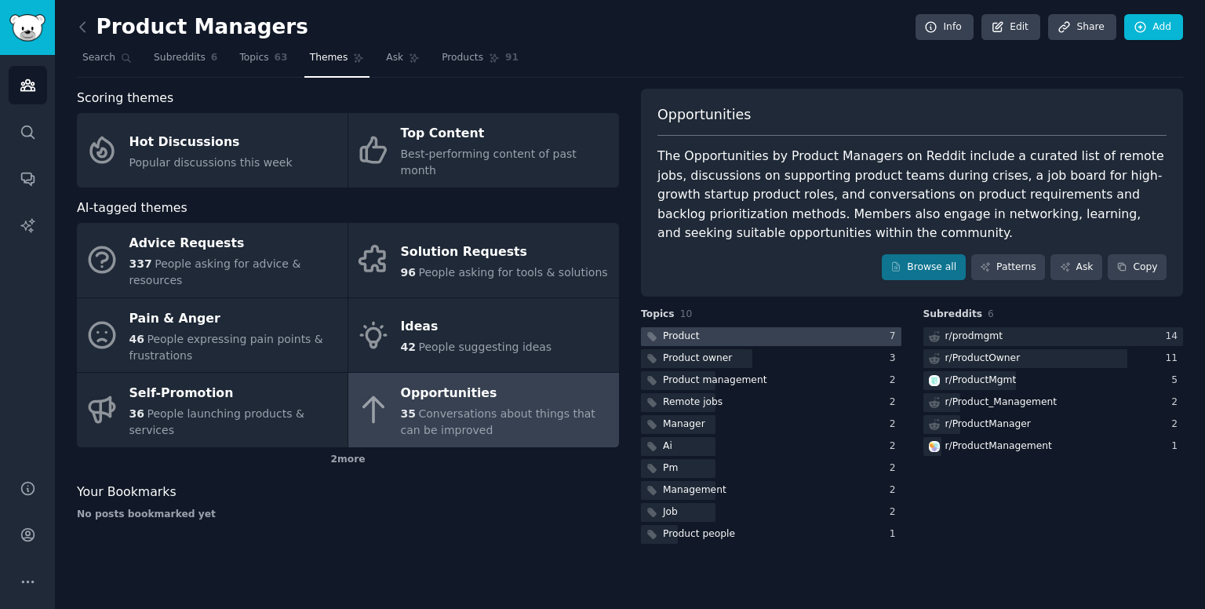
click at [704, 331] on div at bounding box center [771, 337] width 261 height 20
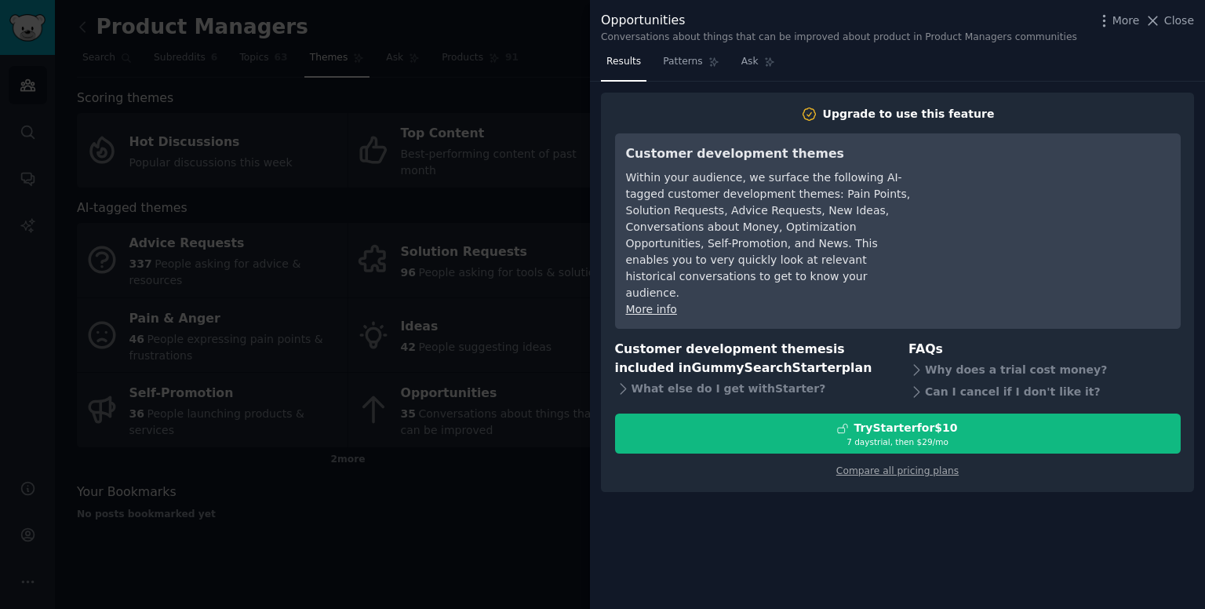
click at [542, 309] on div at bounding box center [602, 304] width 1205 height 609
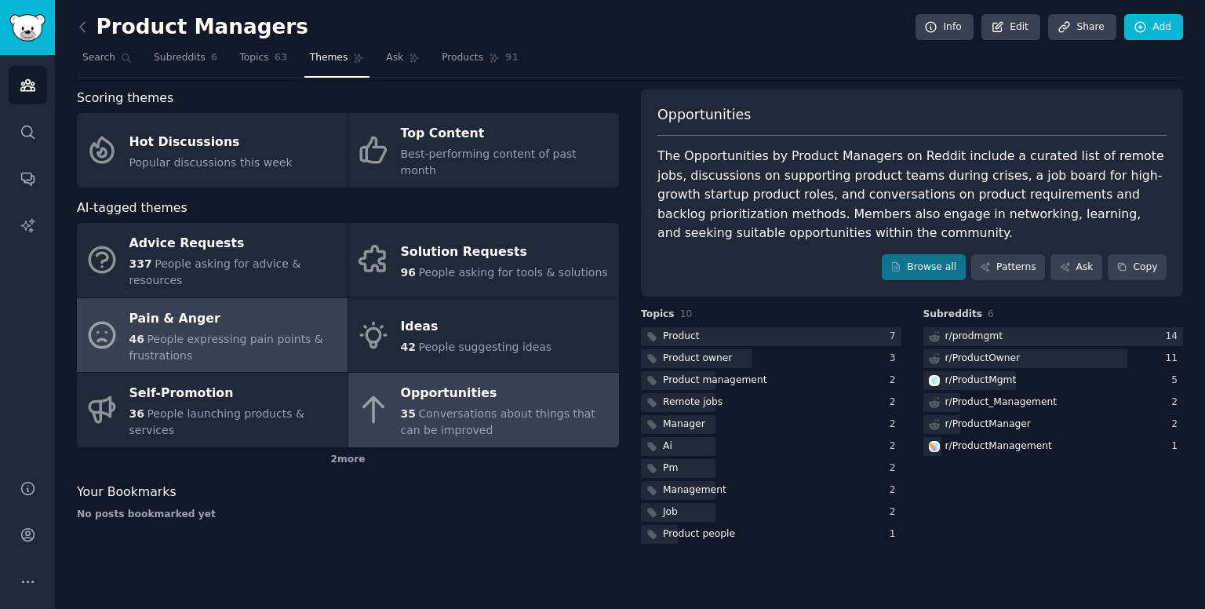
click at [180, 333] on span "People expressing pain points & frustrations" at bounding box center [226, 347] width 194 height 29
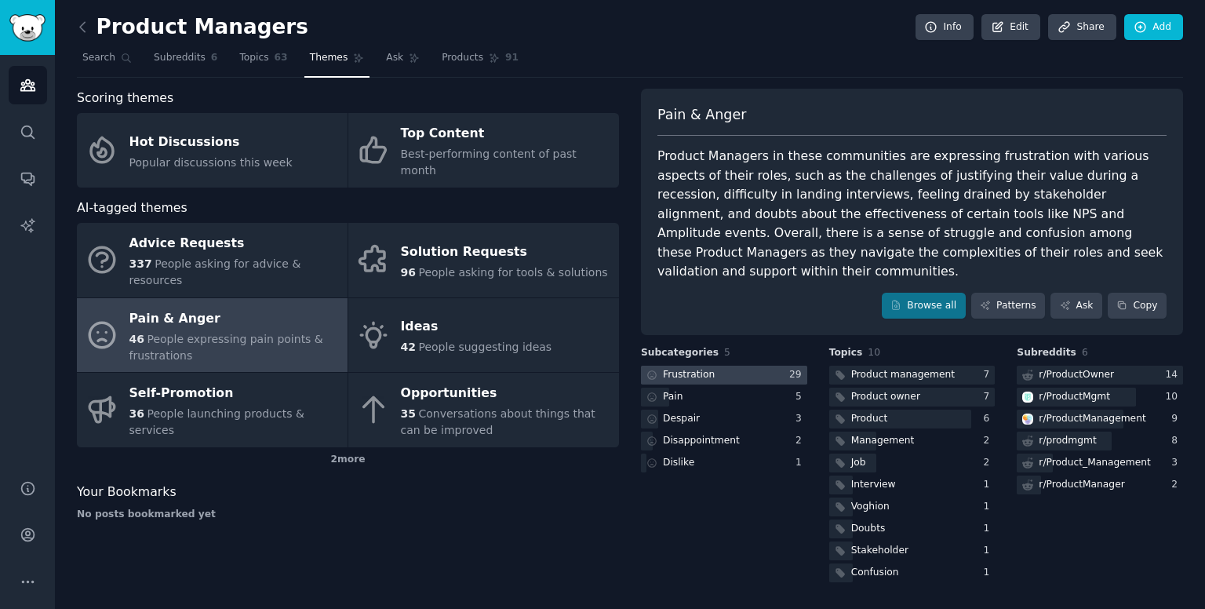
click at [740, 366] on div at bounding box center [724, 376] width 166 height 20
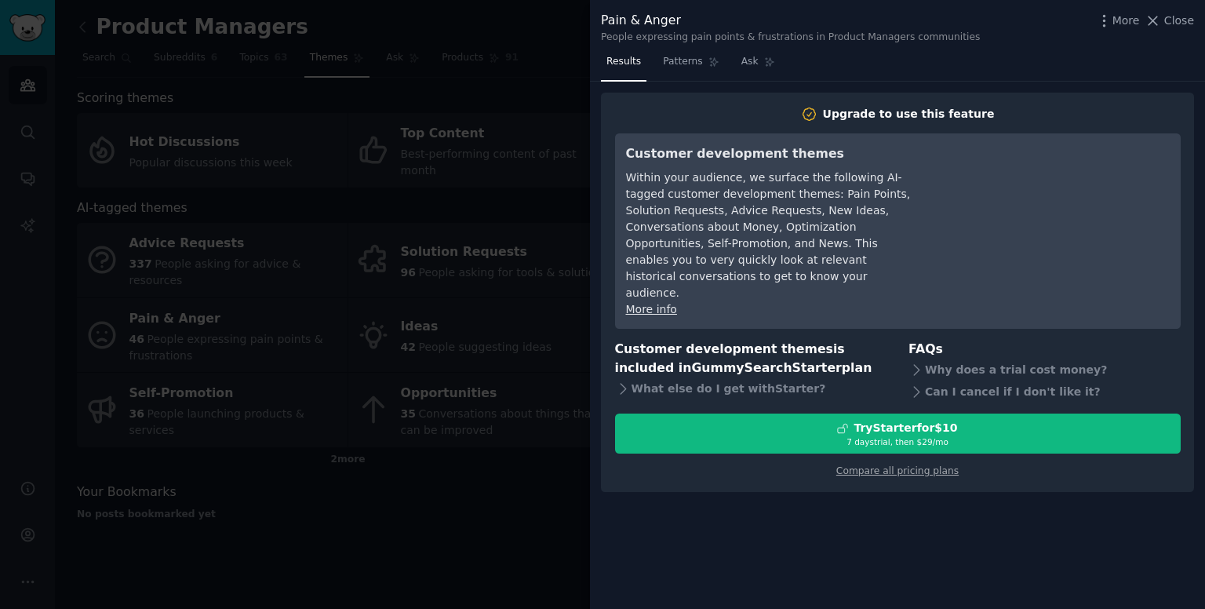
click at [457, 189] on div at bounding box center [602, 304] width 1205 height 609
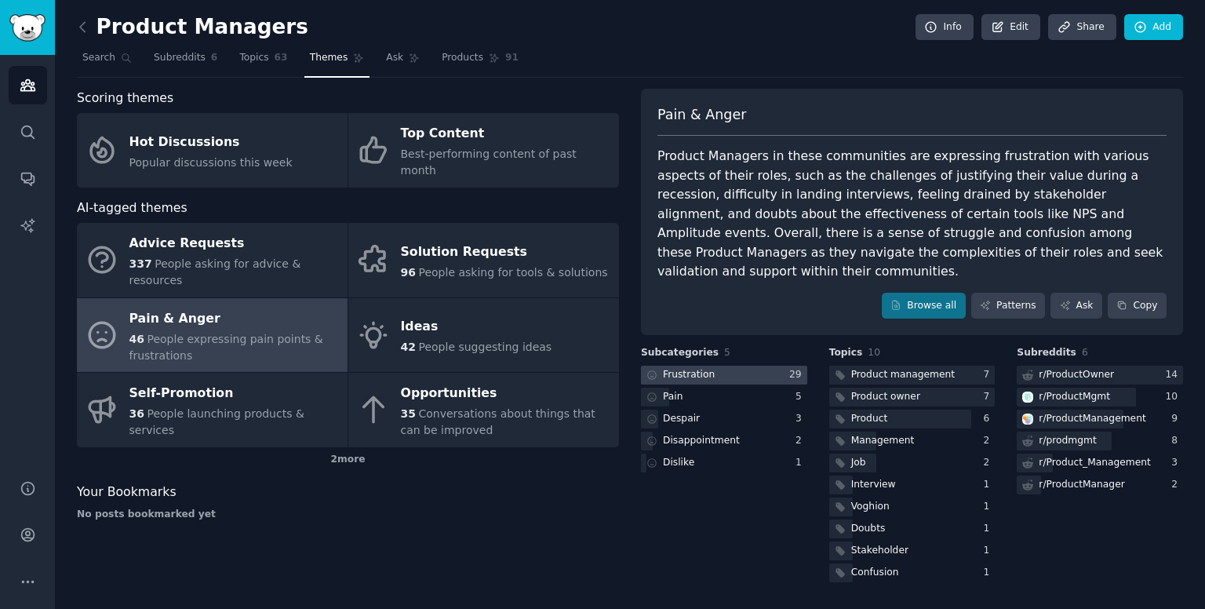
click at [681, 368] on div "Frustration" at bounding box center [689, 375] width 52 height 14
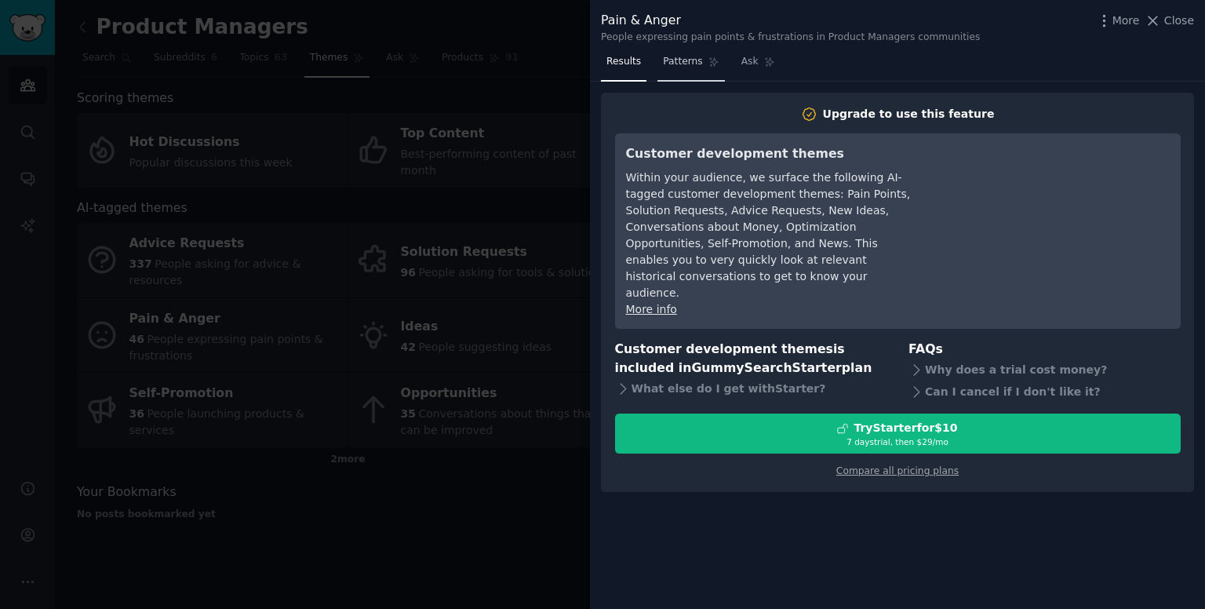
click at [696, 54] on link "Patterns" at bounding box center [691, 65] width 67 height 32
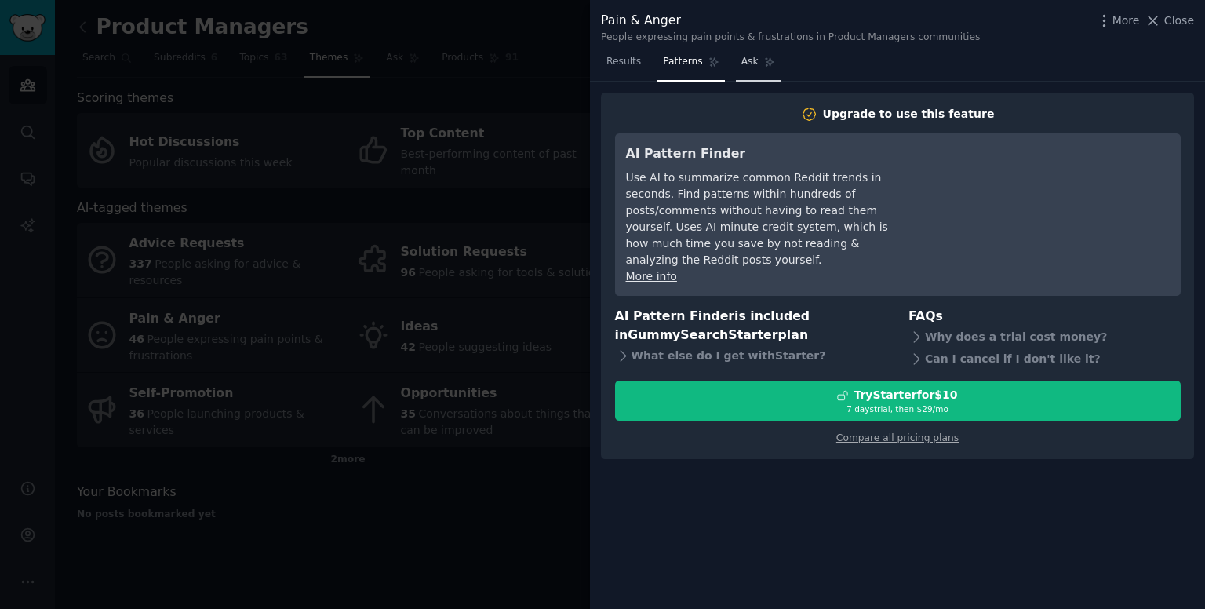
click at [743, 62] on span "Ask" at bounding box center [749, 62] width 17 height 14
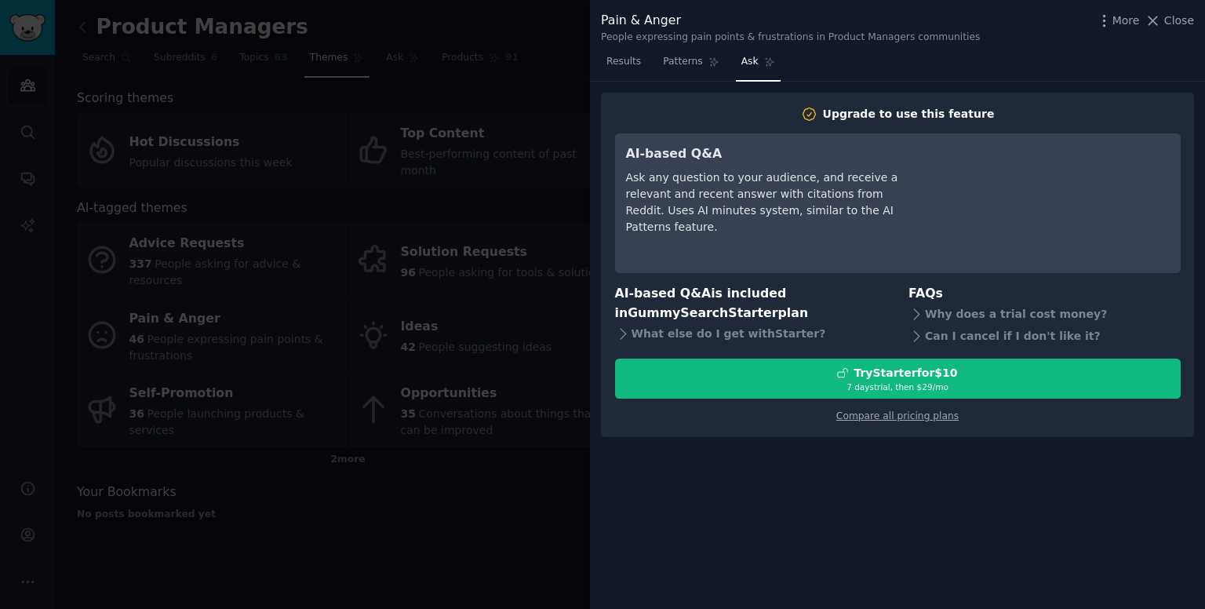
click at [486, 299] on div at bounding box center [602, 304] width 1205 height 609
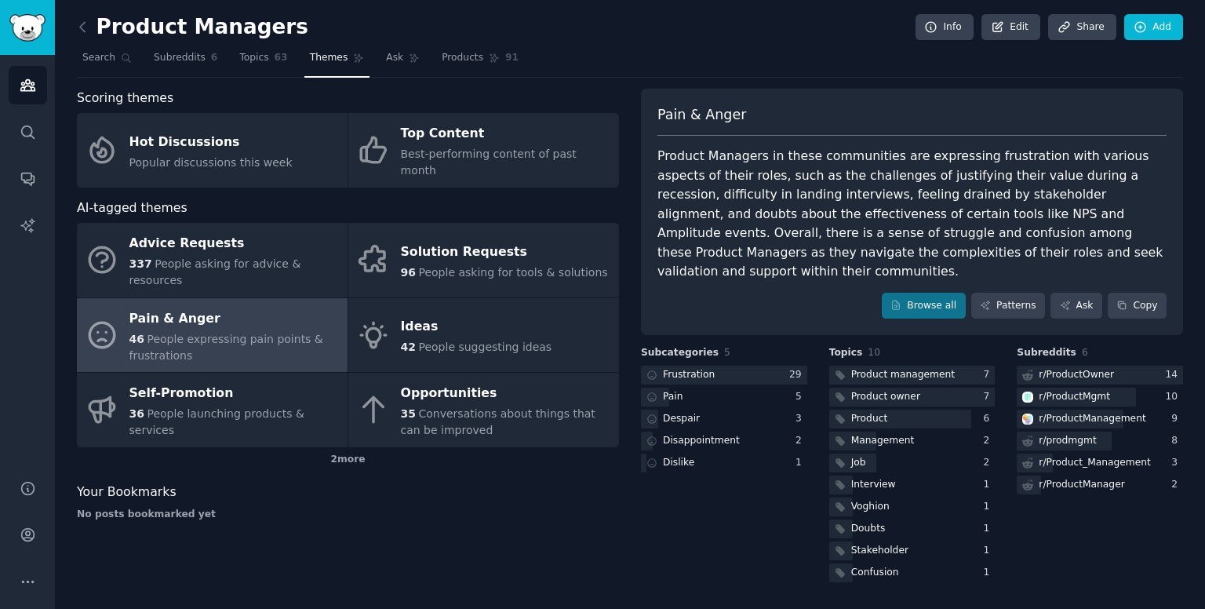
click at [91, 29] on link at bounding box center [87, 27] width 20 height 25
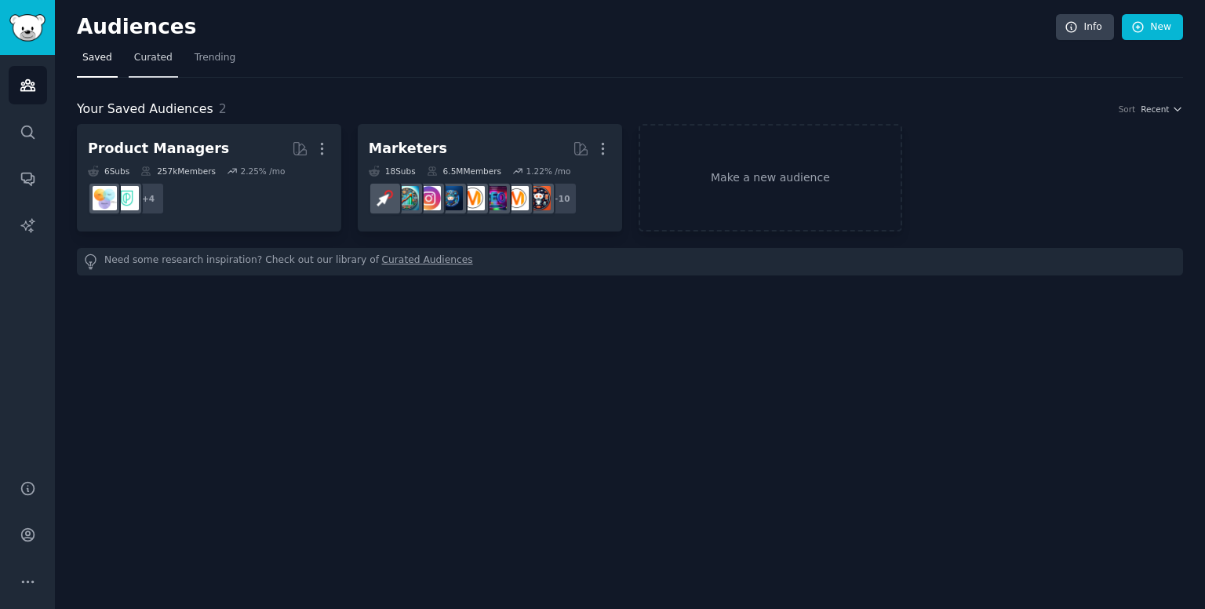
click at [139, 58] on span "Curated" at bounding box center [153, 58] width 38 height 14
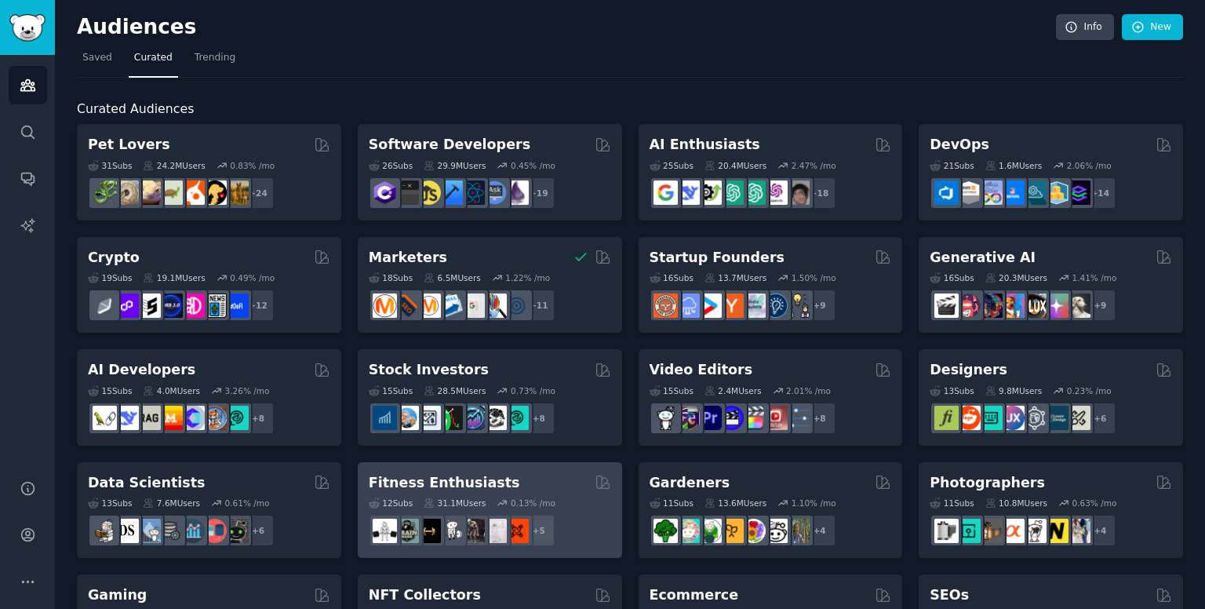
click at [490, 478] on div "Fitness Enthusiasts" at bounding box center [490, 483] width 242 height 20
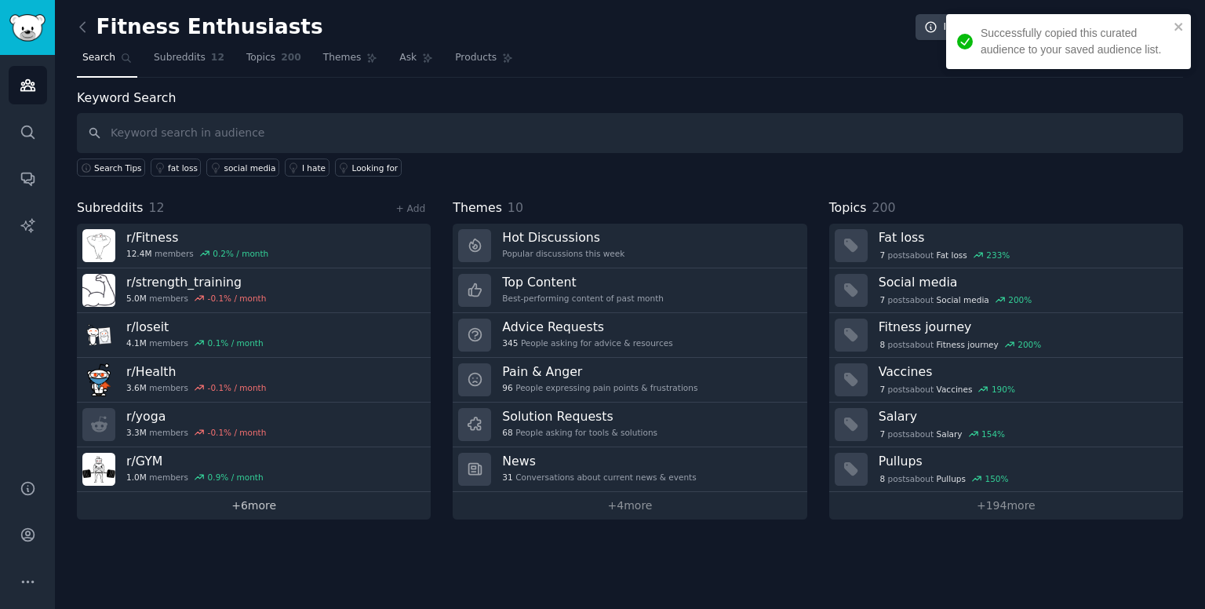
click at [268, 508] on link "+ 6 more" at bounding box center [254, 505] width 354 height 27
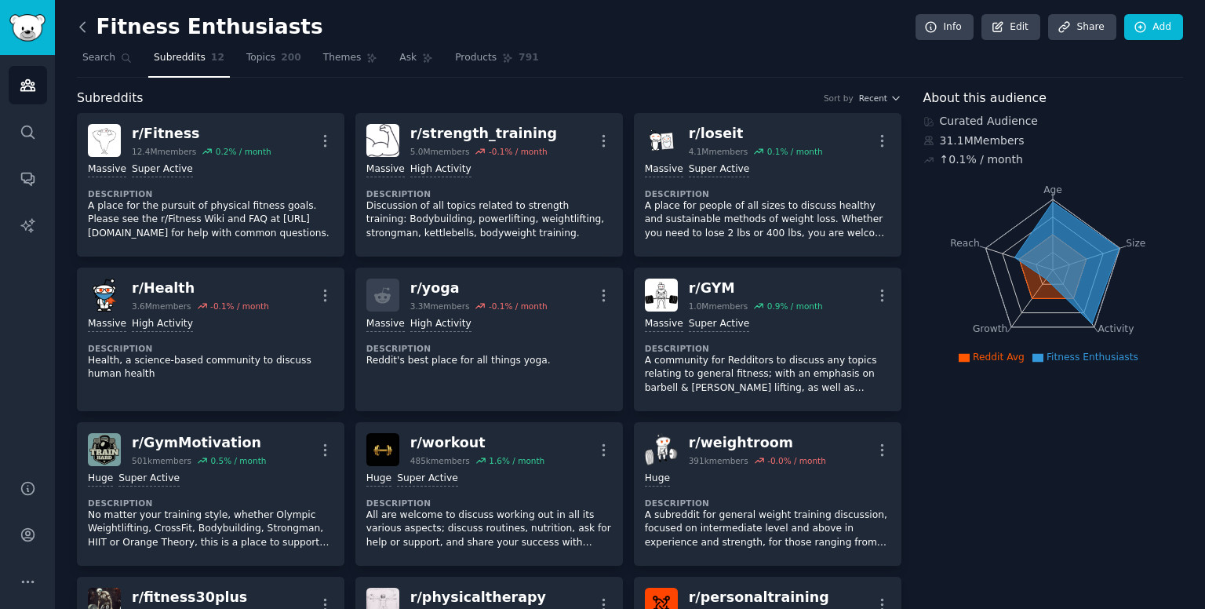
click at [87, 29] on icon at bounding box center [83, 27] width 16 height 16
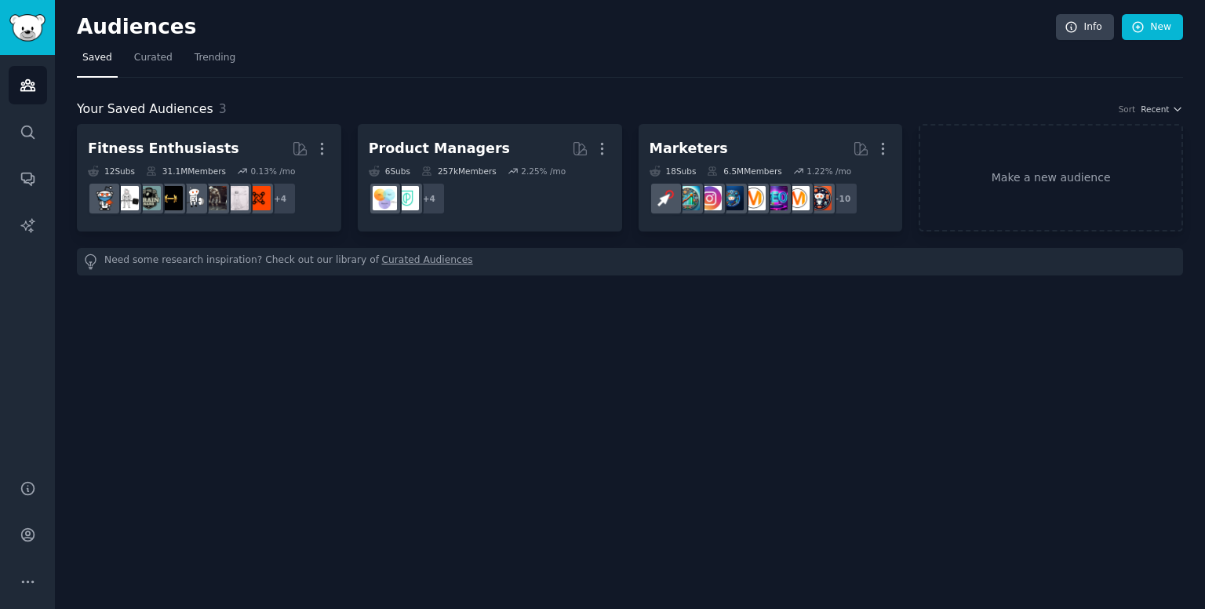
click at [87, 29] on h2 "Audiences" at bounding box center [566, 27] width 979 height 25
click at [134, 57] on span "Curated" at bounding box center [153, 58] width 38 height 14
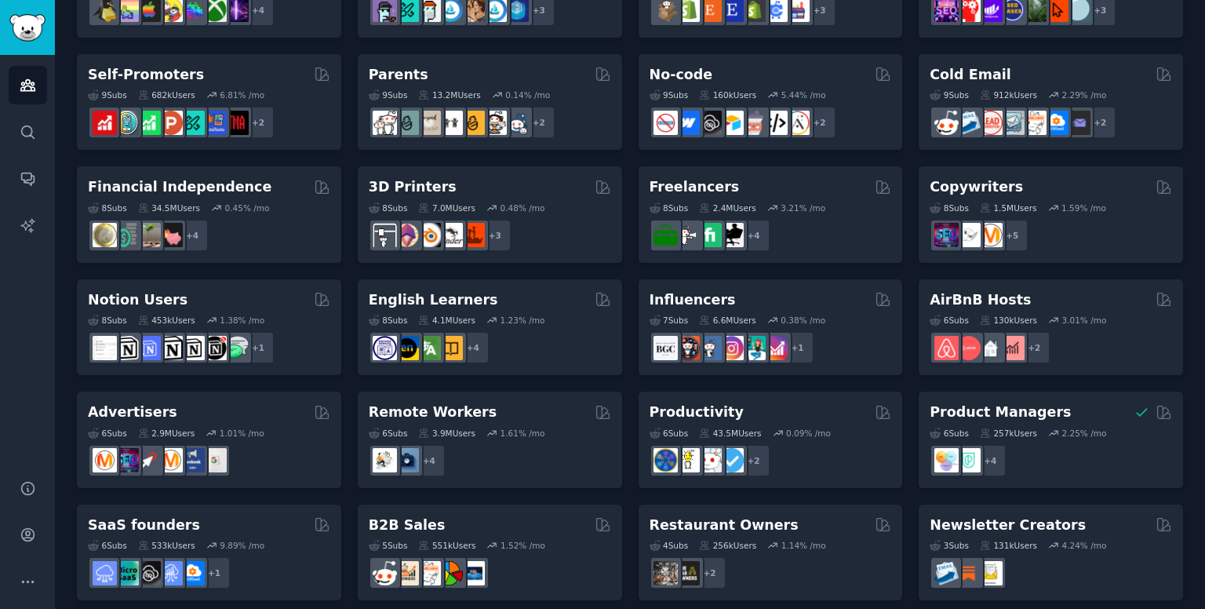
scroll to position [646, 0]
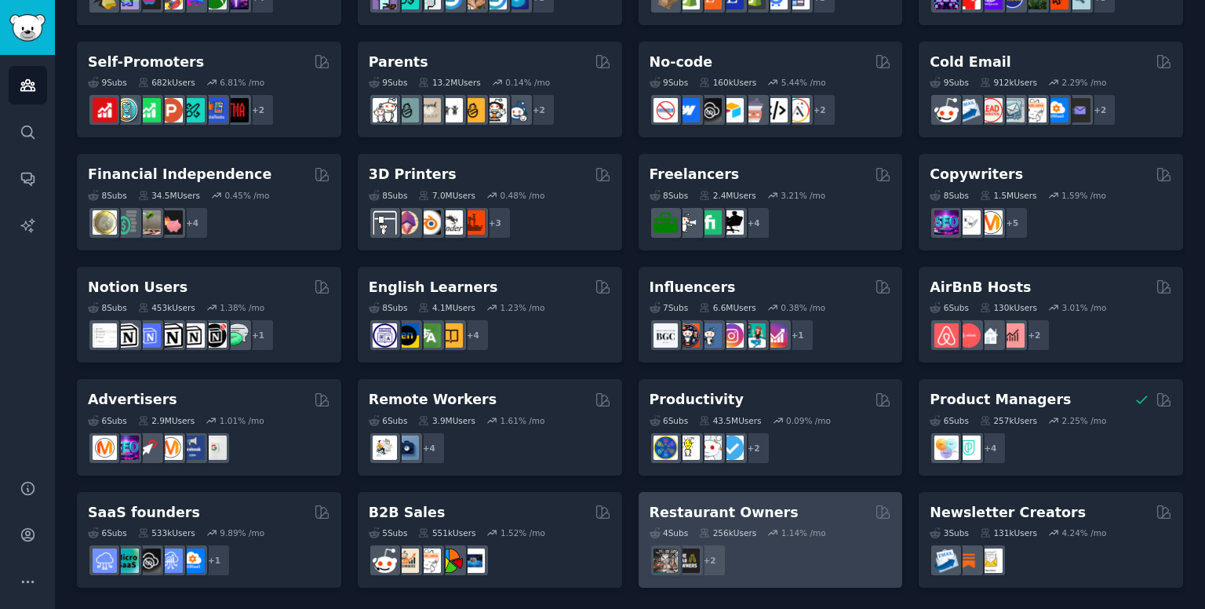
click at [711, 516] on h2 "Restaurant Owners" at bounding box center [724, 513] width 149 height 20
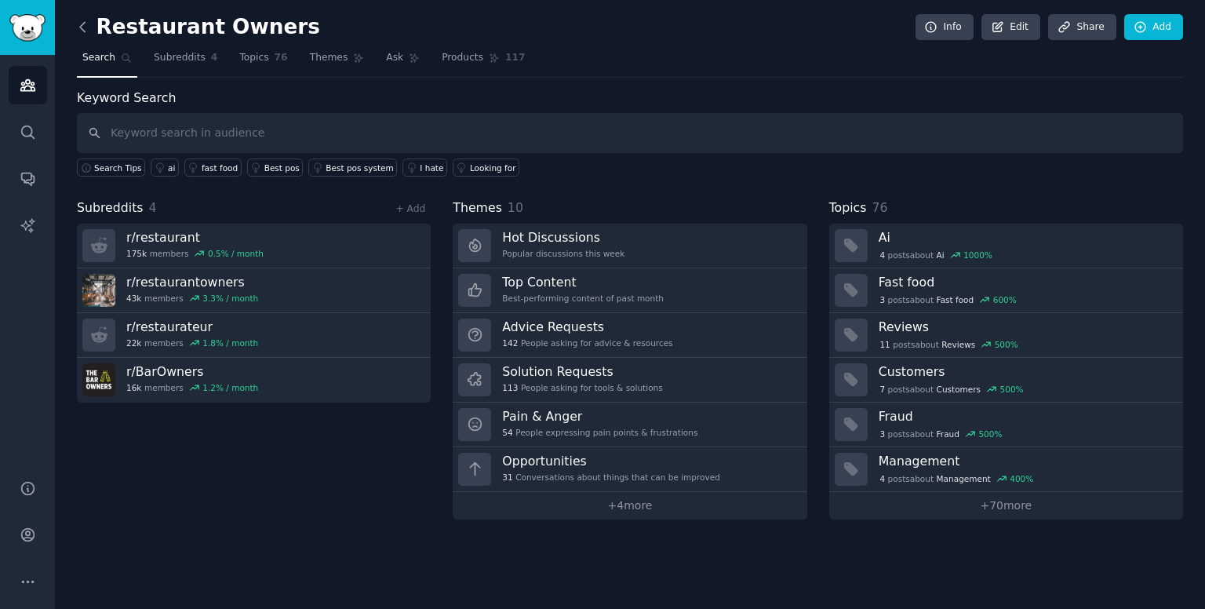
click at [82, 19] on icon at bounding box center [83, 27] width 16 height 16
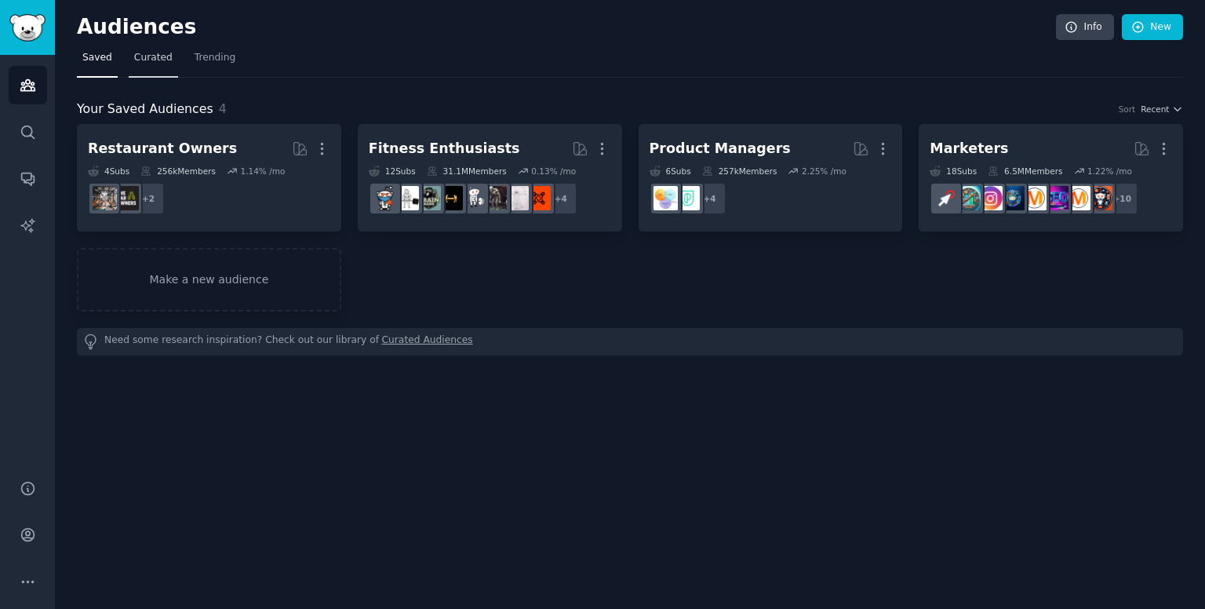
click at [148, 65] on link "Curated" at bounding box center [153, 62] width 49 height 32
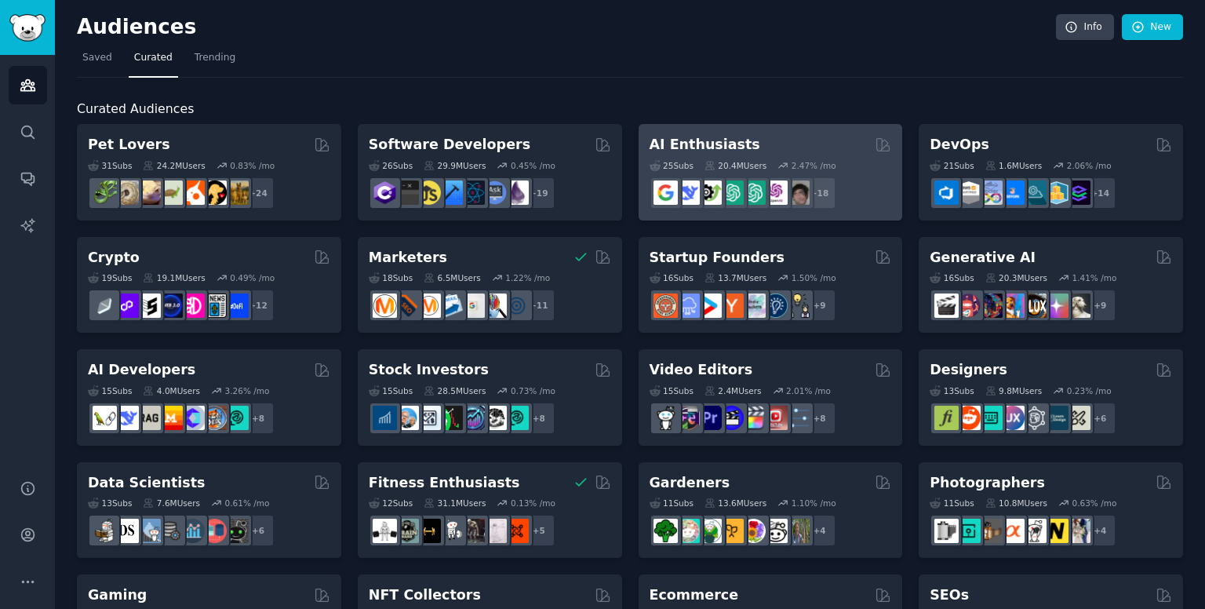
click at [757, 150] on div "AI Enthusiasts" at bounding box center [771, 145] width 242 height 20
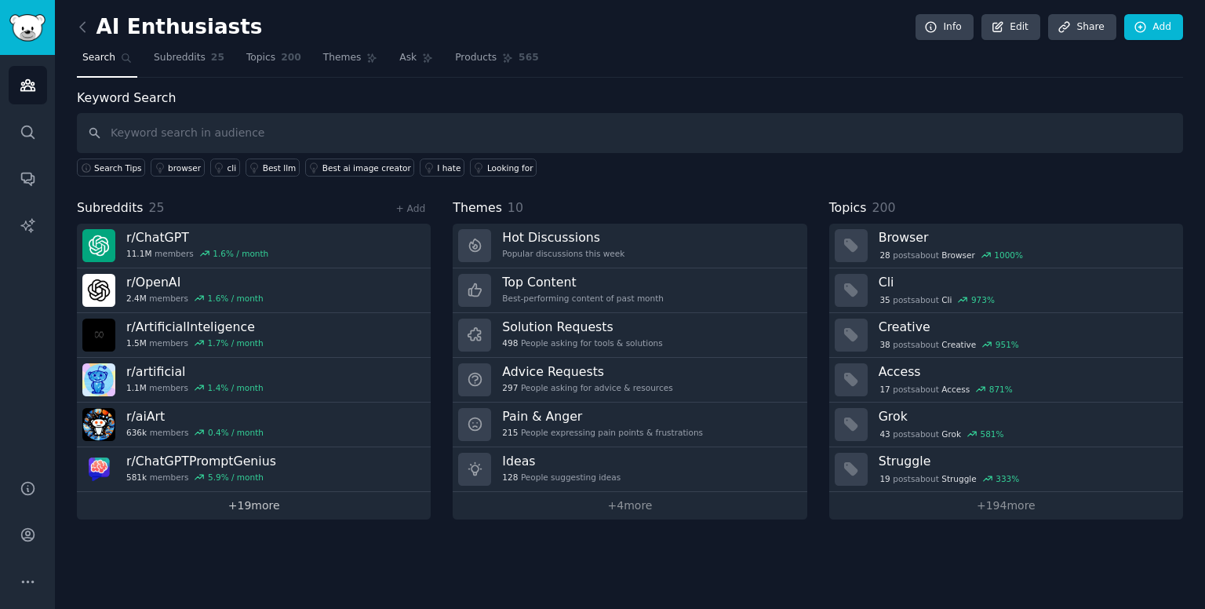
click at [253, 499] on link "+ 19 more" at bounding box center [254, 505] width 354 height 27
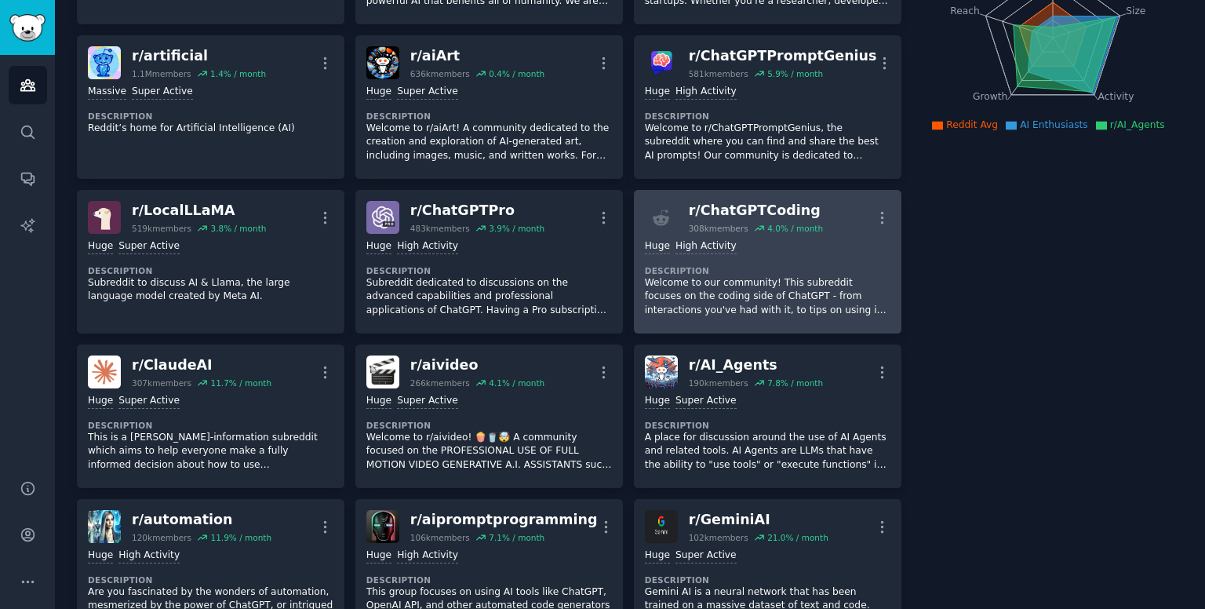
scroll to position [232, 0]
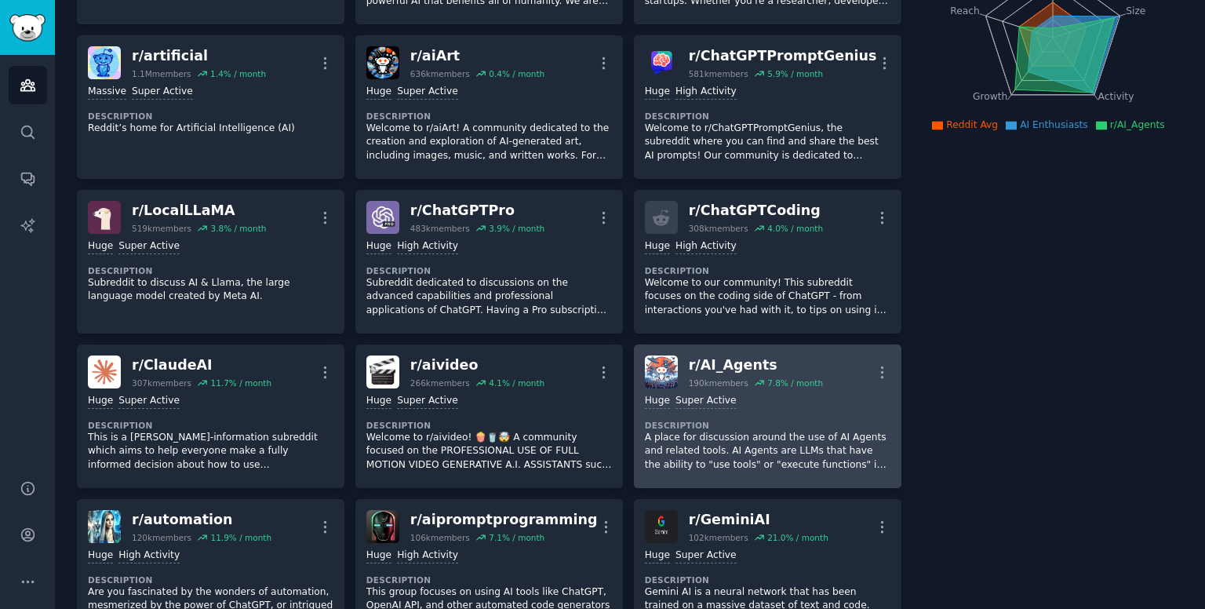
click at [728, 358] on div "r/ AI_Agents" at bounding box center [756, 365] width 134 height 20
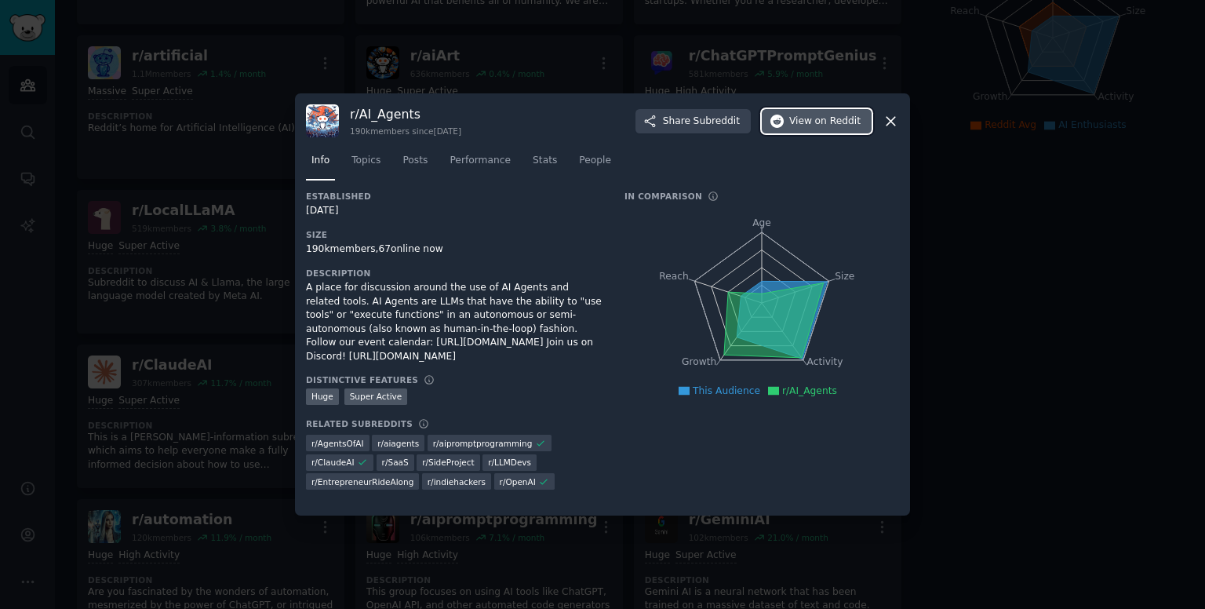
click at [824, 123] on span "on Reddit" at bounding box center [838, 122] width 46 height 14
click at [490, 366] on div "Established 04/28/2023 Size 190k members, 67 online now Description A place for…" at bounding box center [454, 346] width 297 height 311
click at [962, 277] on div at bounding box center [602, 304] width 1205 height 609
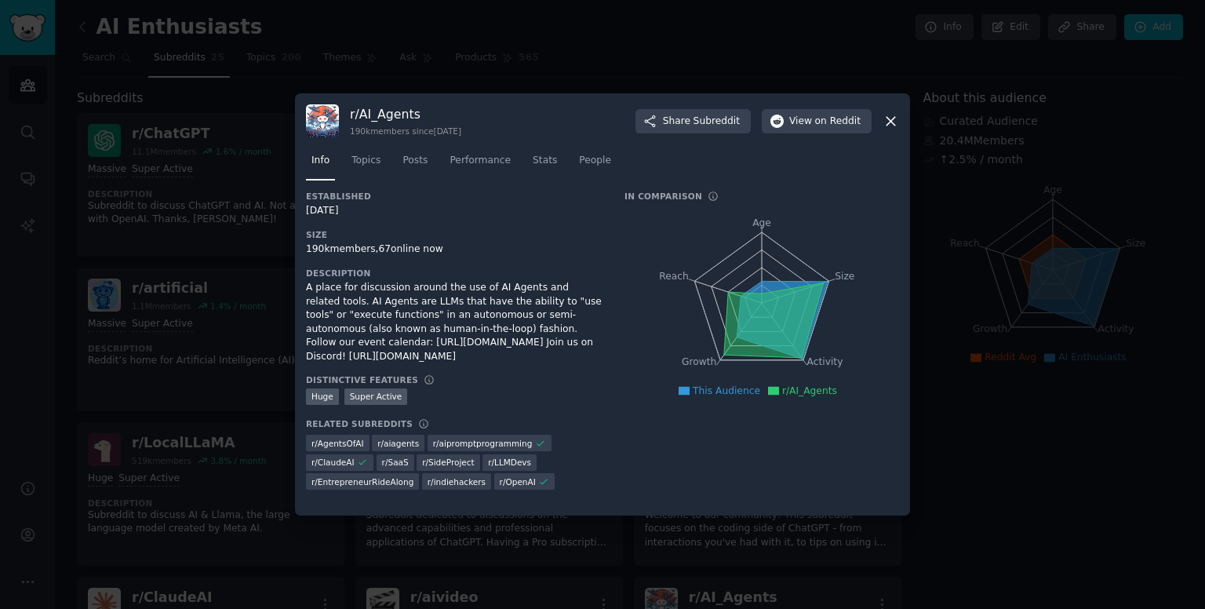
click at [677, 290] on icon "Age Size Activity Growth Reach" at bounding box center [762, 303] width 275 height 198
click at [898, 126] on icon at bounding box center [891, 121] width 16 height 16
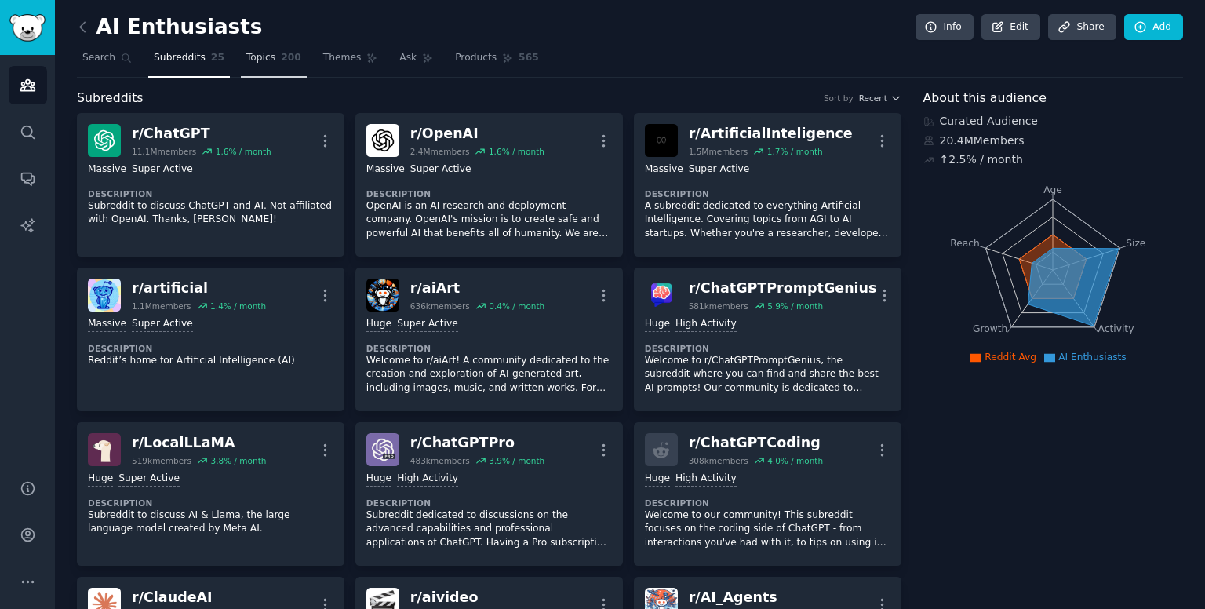
click at [281, 53] on span "200" at bounding box center [291, 58] width 20 height 14
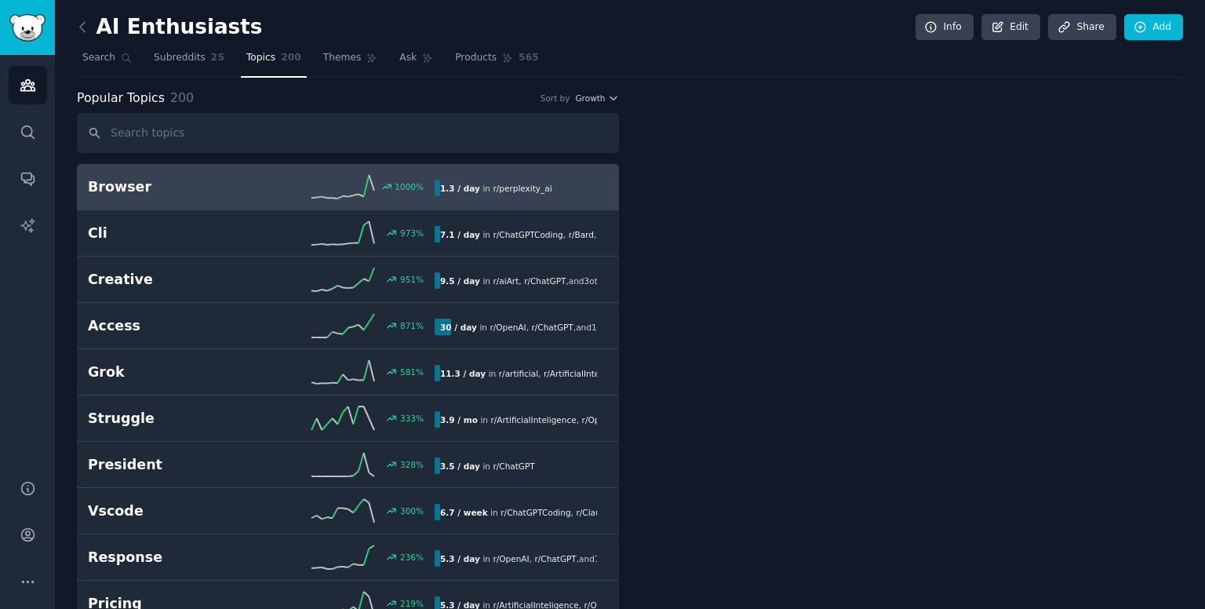
click at [281, 55] on span "200" at bounding box center [291, 58] width 20 height 14
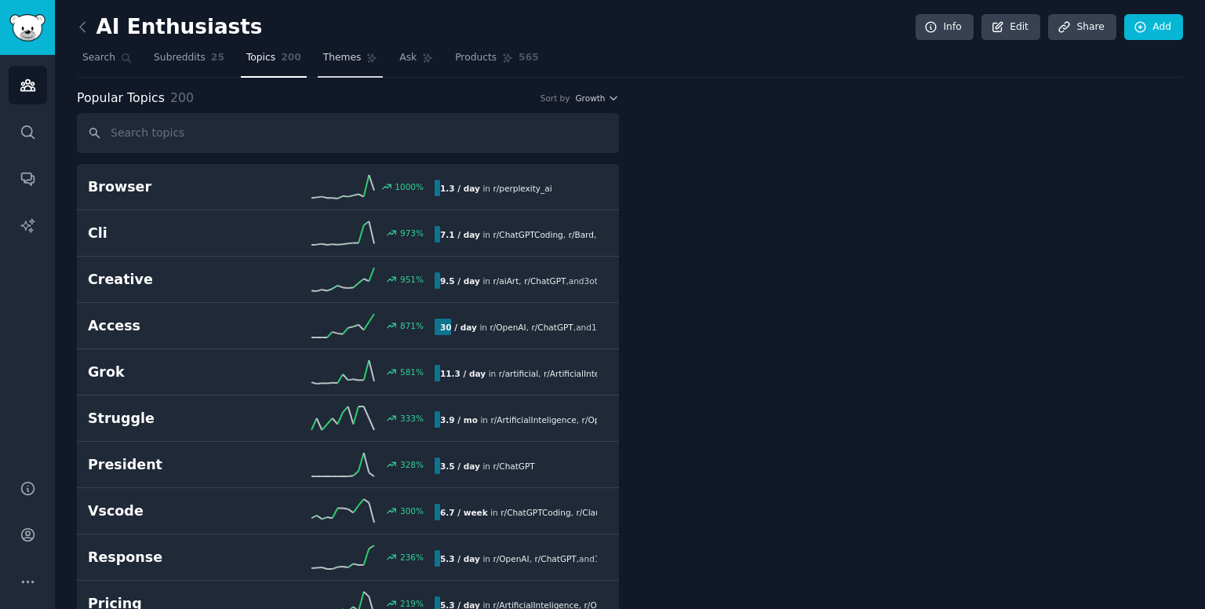
click at [323, 60] on span "Themes" at bounding box center [342, 58] width 38 height 14
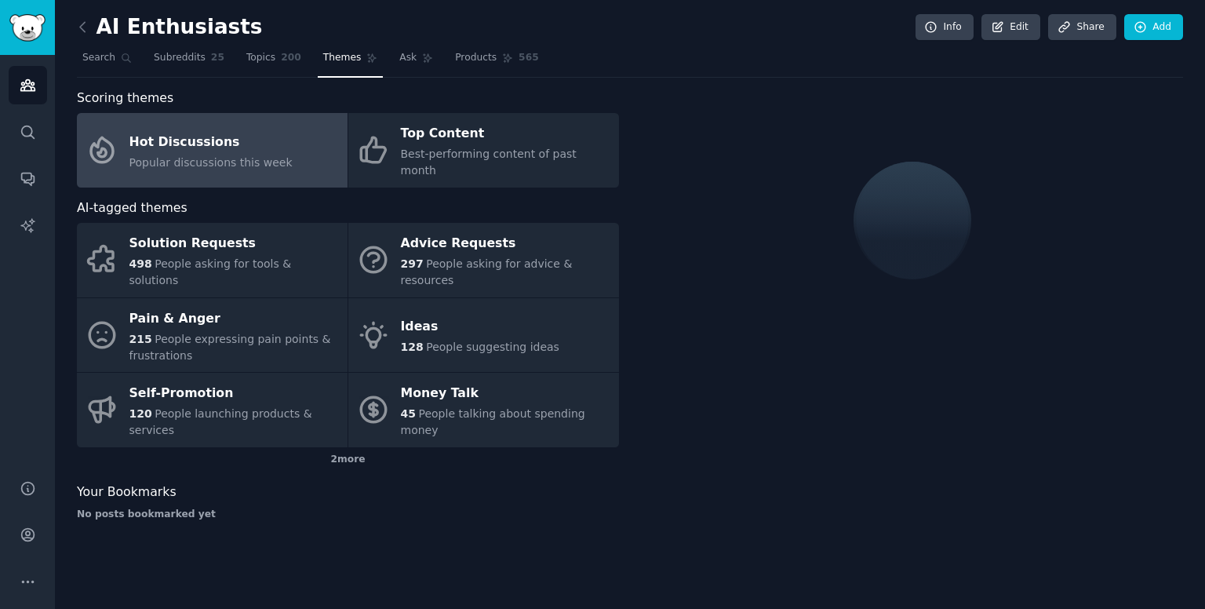
click at [78, 36] on link at bounding box center [87, 27] width 20 height 25
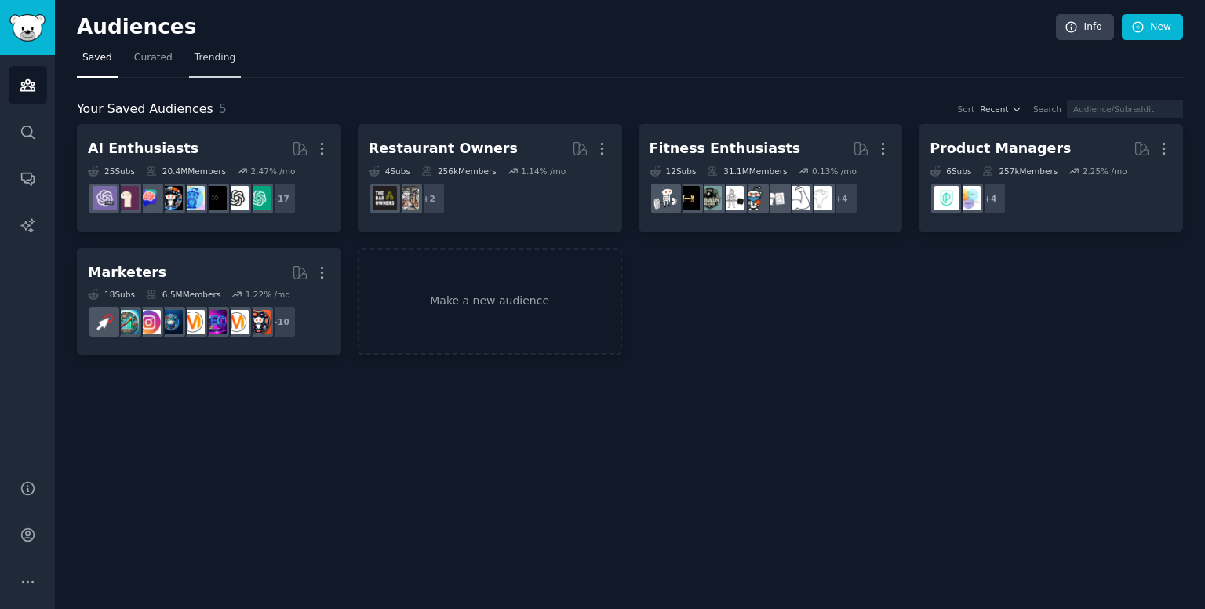
click at [195, 64] on span "Trending" at bounding box center [215, 58] width 41 height 14
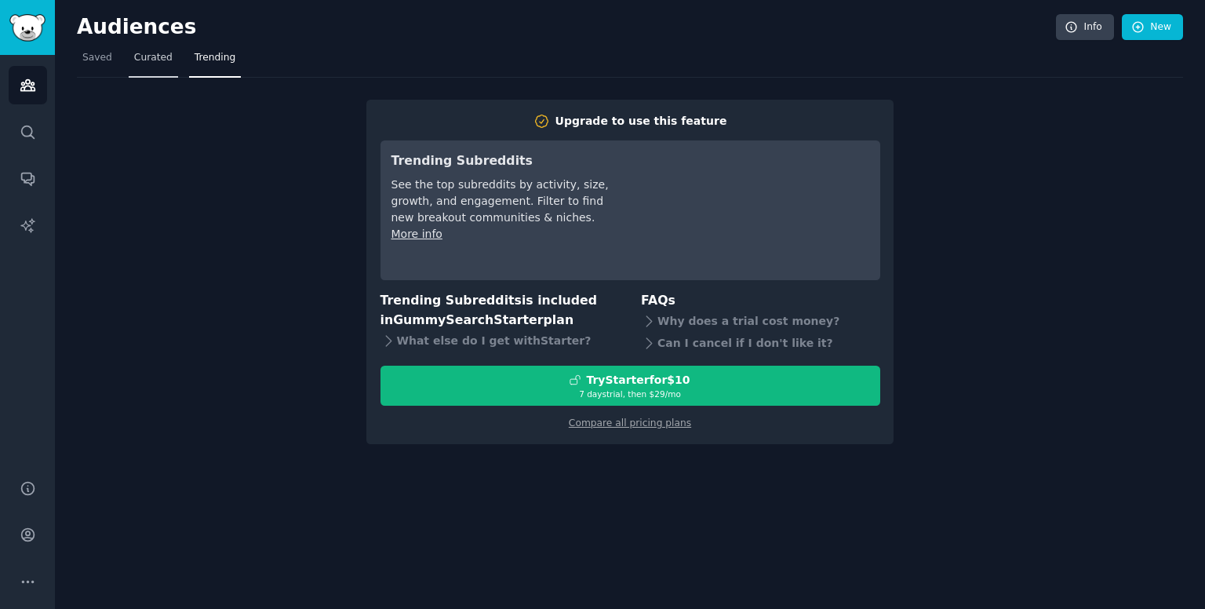
click at [156, 58] on span "Curated" at bounding box center [153, 58] width 38 height 14
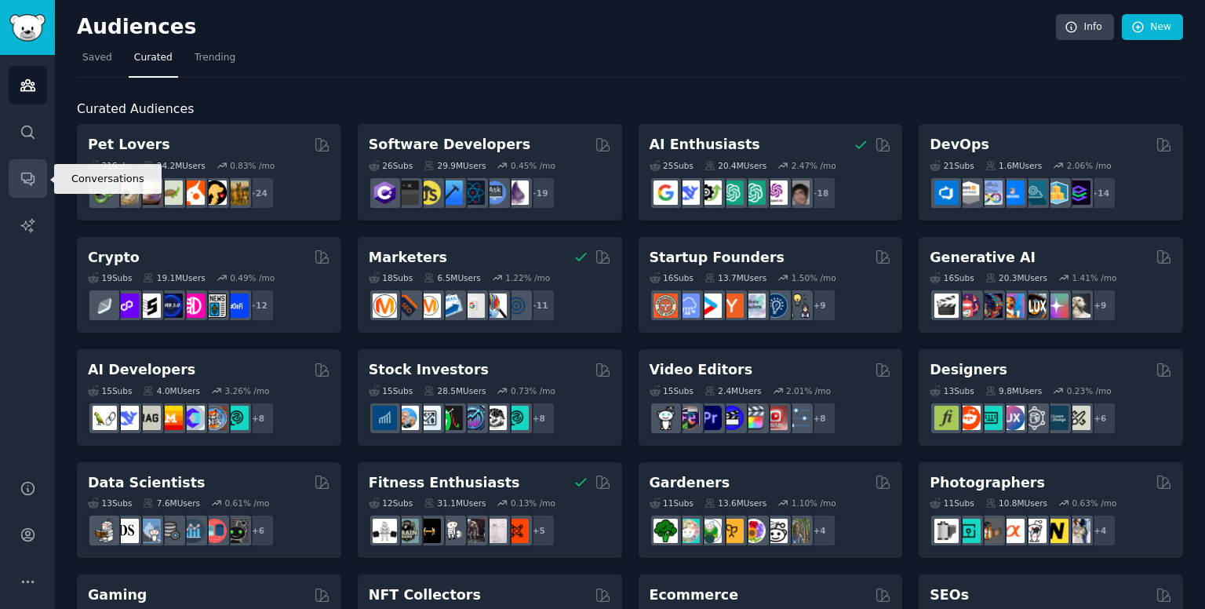
click at [15, 179] on link "Conversations" at bounding box center [28, 178] width 38 height 38
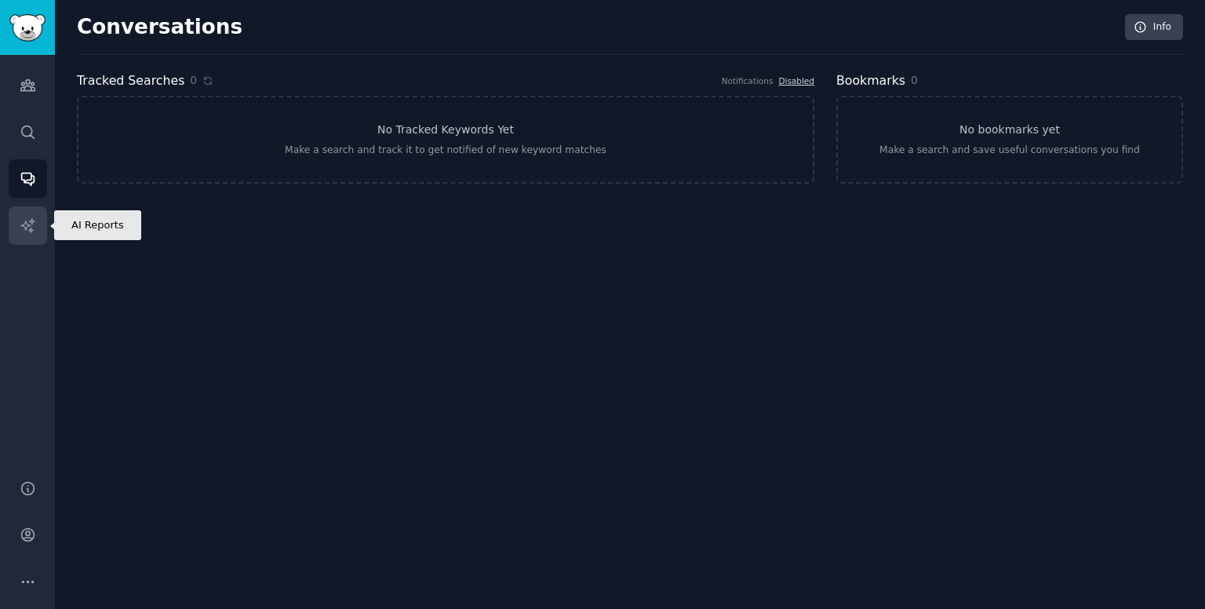
click at [28, 226] on icon "Sidebar" at bounding box center [26, 224] width 13 height 13
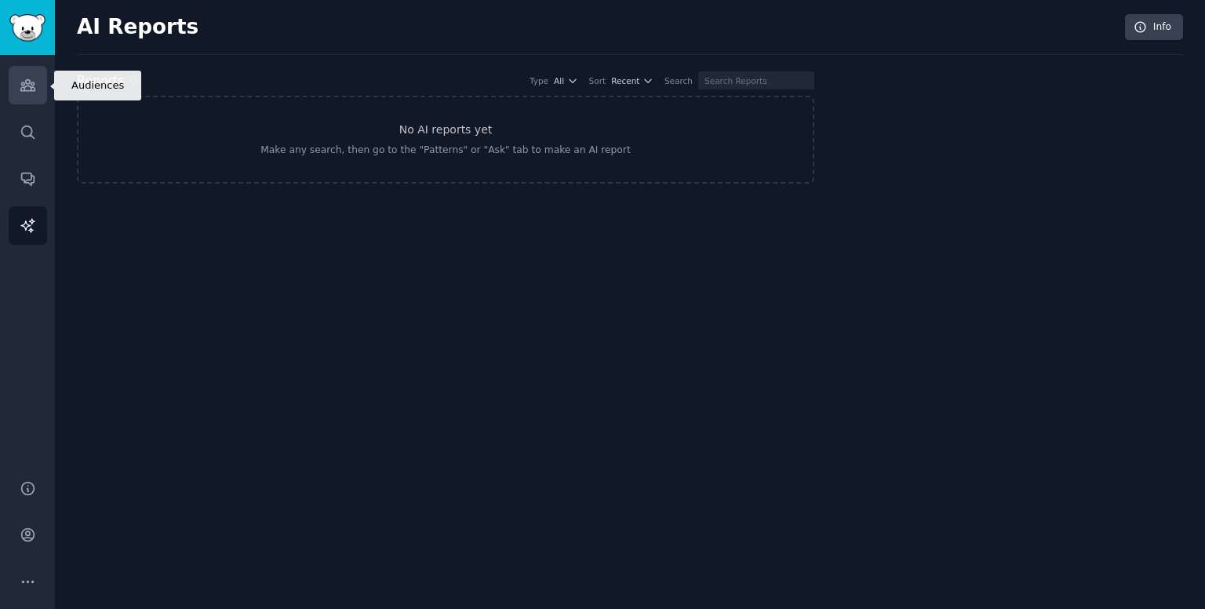
click at [34, 78] on icon "Sidebar" at bounding box center [28, 85] width 16 height 16
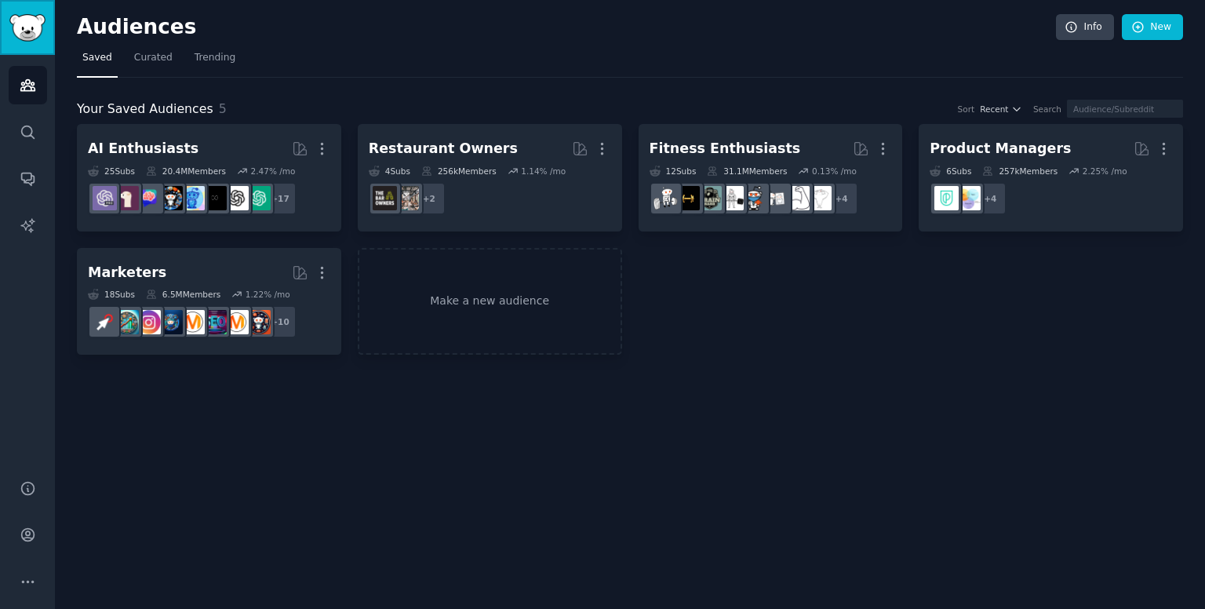
click at [35, 38] on img "Sidebar" at bounding box center [27, 27] width 36 height 27
click at [195, 57] on span "Trending" at bounding box center [215, 58] width 41 height 14
